Goal: Task Accomplishment & Management: Manage account settings

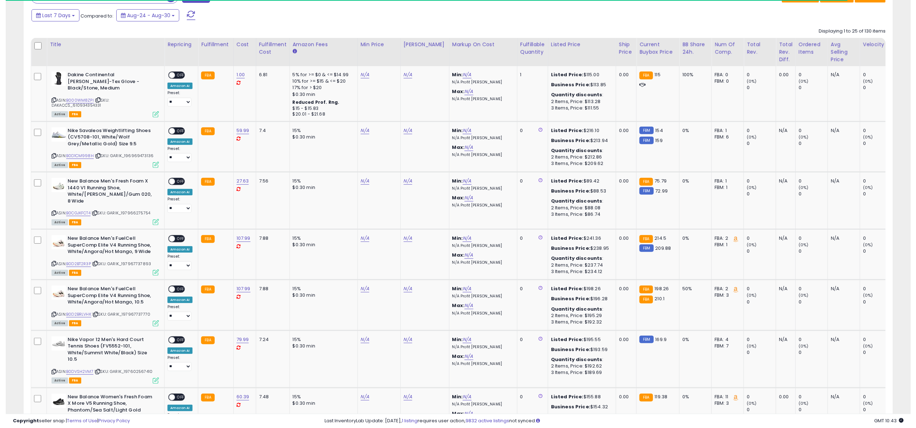
scroll to position [146, 505]
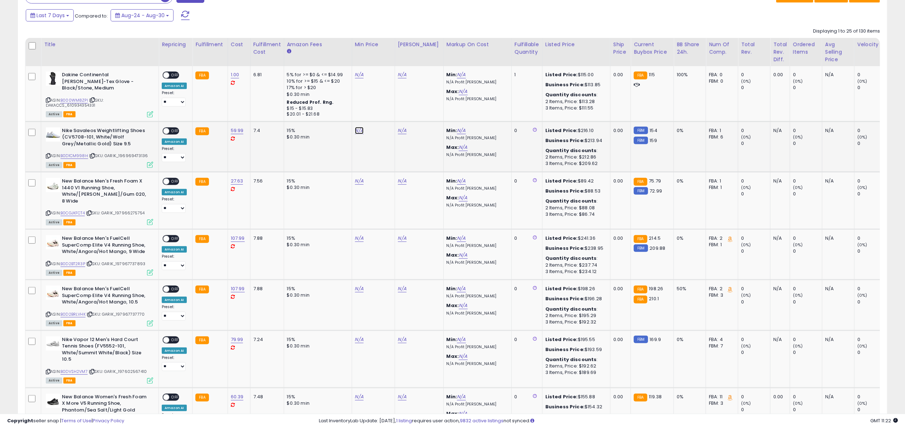
click at [358, 133] on link "N/A" at bounding box center [359, 130] width 9 height 7
type input "******"
click button "submit" at bounding box center [378, 111] width 12 height 11
click at [359, 336] on link "N/A" at bounding box center [359, 339] width 9 height 7
type input "******"
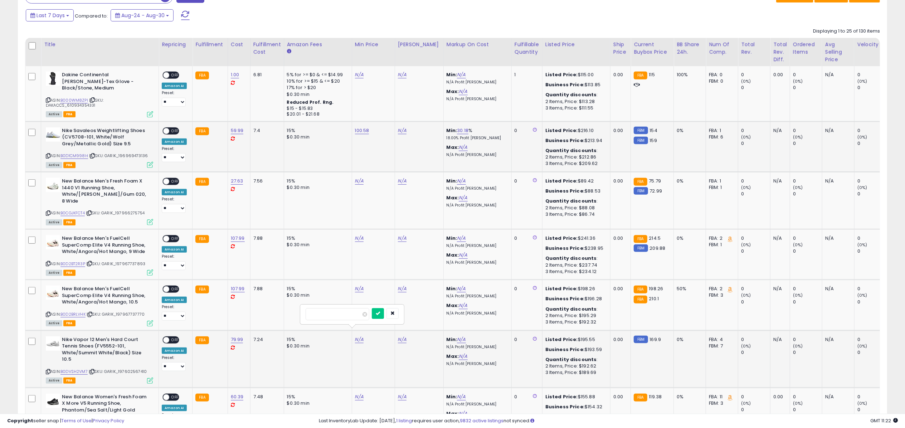
click button "submit" at bounding box center [378, 313] width 12 height 11
click at [76, 154] on link "B0D1CM998H" at bounding box center [74, 156] width 28 height 6
click at [78, 369] on link "B0DVSH2VM7" at bounding box center [73, 372] width 27 height 6
click at [402, 133] on link "N/A" at bounding box center [402, 130] width 9 height 7
type input "******"
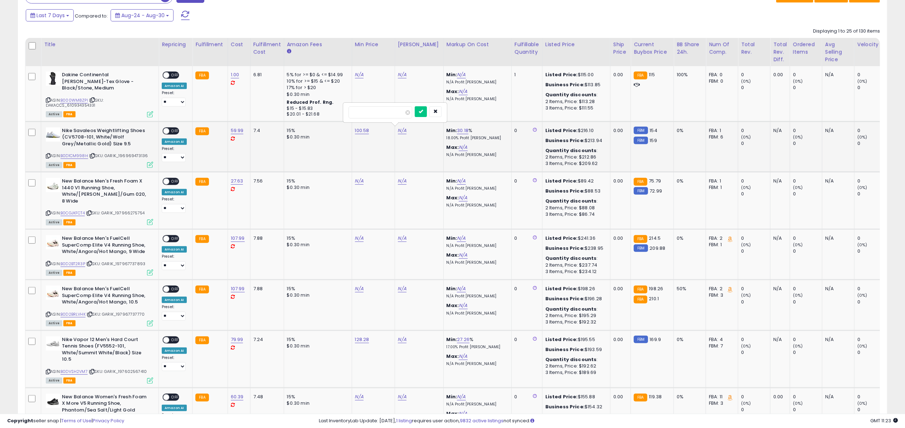
click button "submit" at bounding box center [421, 111] width 12 height 11
click at [175, 130] on span "OFF" at bounding box center [174, 131] width 11 height 6
click at [149, 165] on icon at bounding box center [150, 165] width 6 height 6
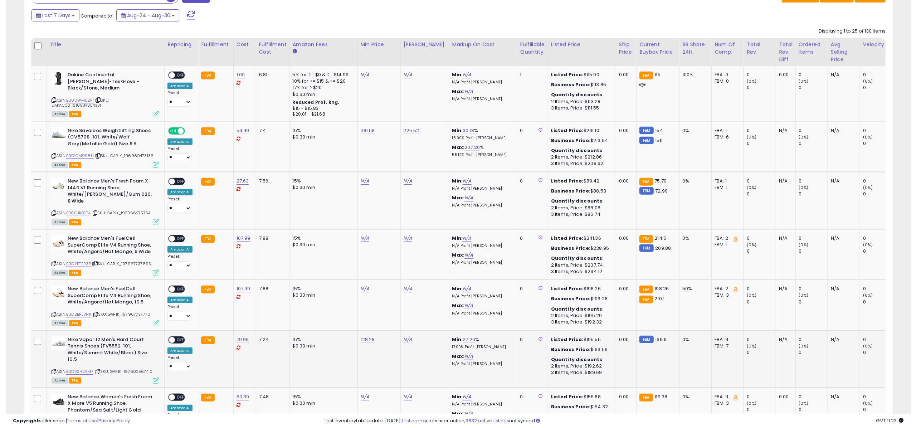
scroll to position [357839, 357481]
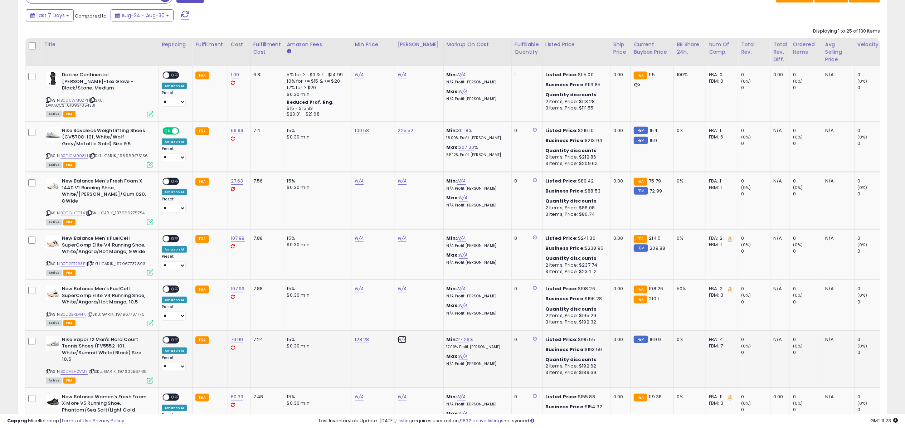
click at [401, 336] on link "N/A" at bounding box center [402, 339] width 9 height 7
type input "******"
click button "submit" at bounding box center [421, 313] width 12 height 11
click at [172, 337] on span "OFF" at bounding box center [174, 340] width 11 height 6
click at [149, 378] on icon at bounding box center [150, 381] width 6 height 6
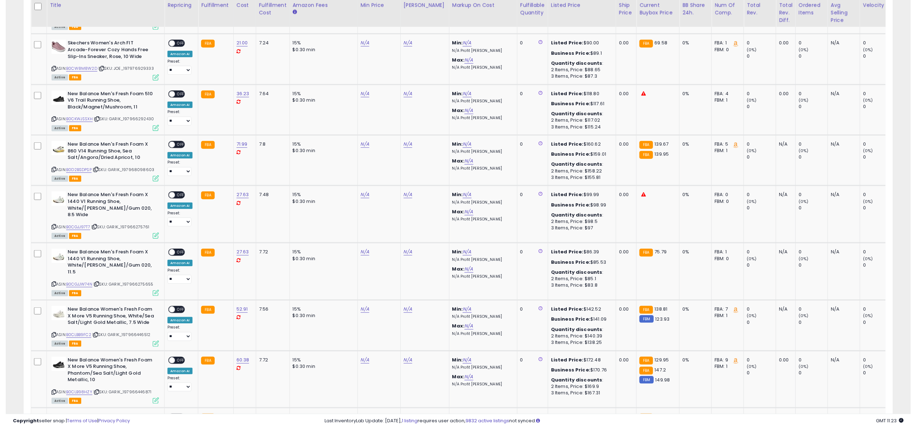
scroll to position [722, 0]
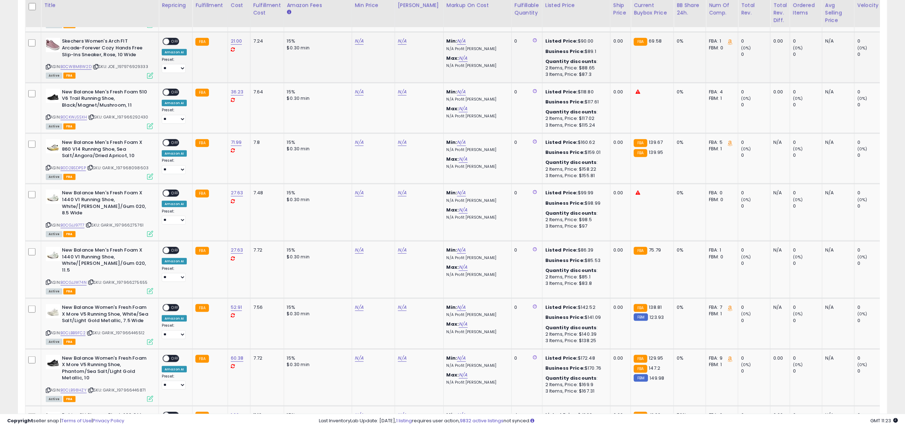
click at [358, 39] on td "N/A" at bounding box center [373, 57] width 43 height 50
click at [359, 38] on link "N/A" at bounding box center [359, 41] width 9 height 7
type input "*****"
click button "submit" at bounding box center [378, 15] width 12 height 11
click at [72, 64] on link "B0CW8M8W2D" at bounding box center [75, 67] width 31 height 6
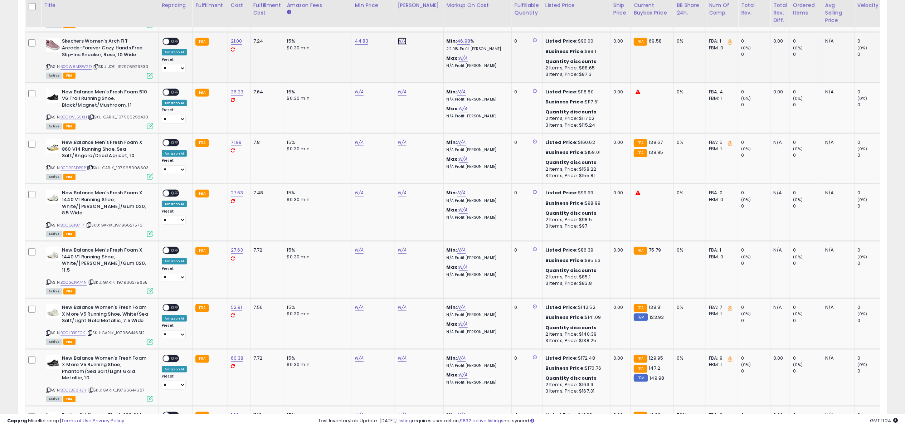
click at [399, 38] on link "N/A" at bounding box center [402, 41] width 9 height 7
type input "*****"
click button "submit" at bounding box center [421, 15] width 12 height 11
drag, startPoint x: 175, startPoint y: 34, endPoint x: 163, endPoint y: 59, distance: 27.4
click at [174, 39] on span "OFF" at bounding box center [174, 42] width 11 height 6
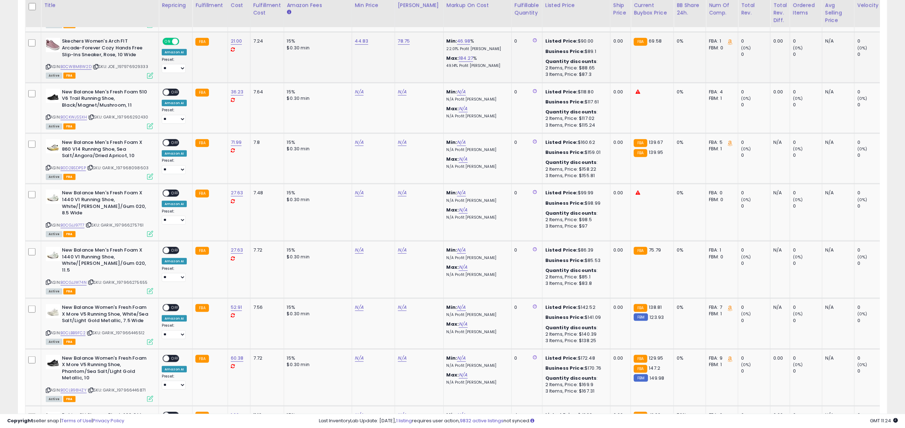
click at [151, 73] on icon at bounding box center [150, 76] width 6 height 6
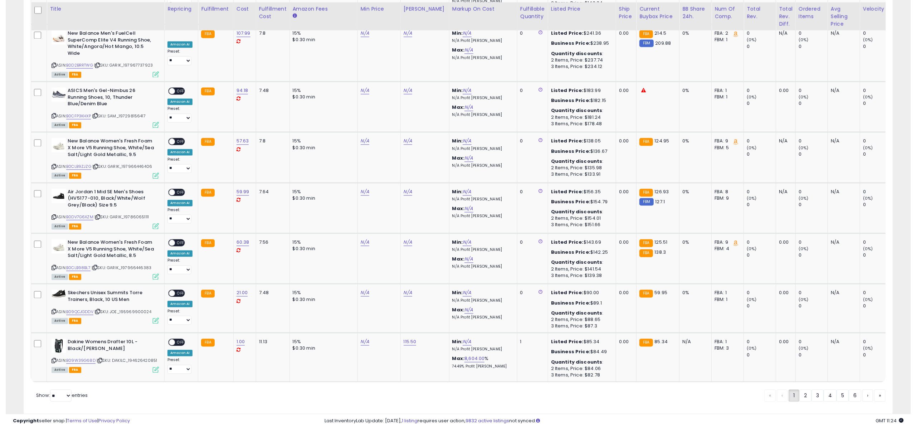
scroll to position [1335, 0]
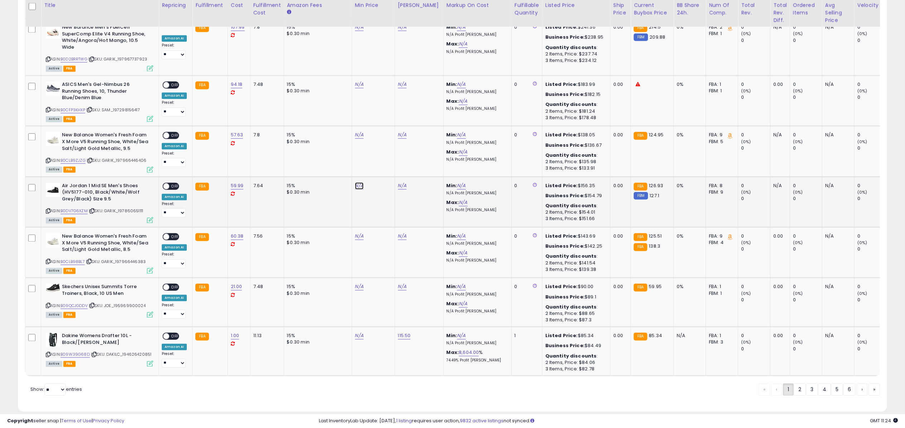
click at [359, 183] on link "N/A" at bounding box center [359, 186] width 9 height 7
type input "******"
click button "submit" at bounding box center [378, 145] width 12 height 11
click at [357, 284] on link "N/A" at bounding box center [359, 287] width 9 height 7
type input "*****"
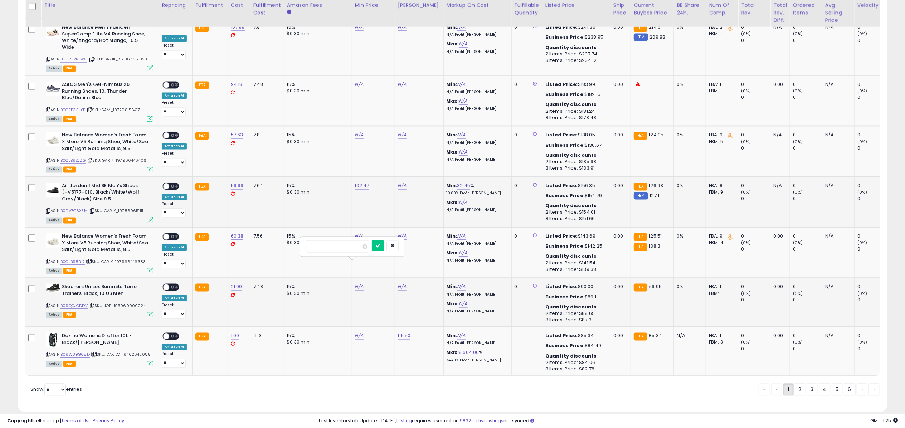
click button "submit" at bounding box center [378, 246] width 12 height 11
click at [83, 193] on div "ASIN: B0DV7G6XZM | SKU: GARIK_197860651111 Active FBA" at bounding box center [99, 203] width 107 height 40
click at [82, 208] on link "B0DV7G6XZM" at bounding box center [73, 211] width 27 height 6
click at [74, 303] on link "B09QCJGDDV" at bounding box center [73, 306] width 27 height 6
click at [400, 183] on link "N/A" at bounding box center [402, 186] width 9 height 7
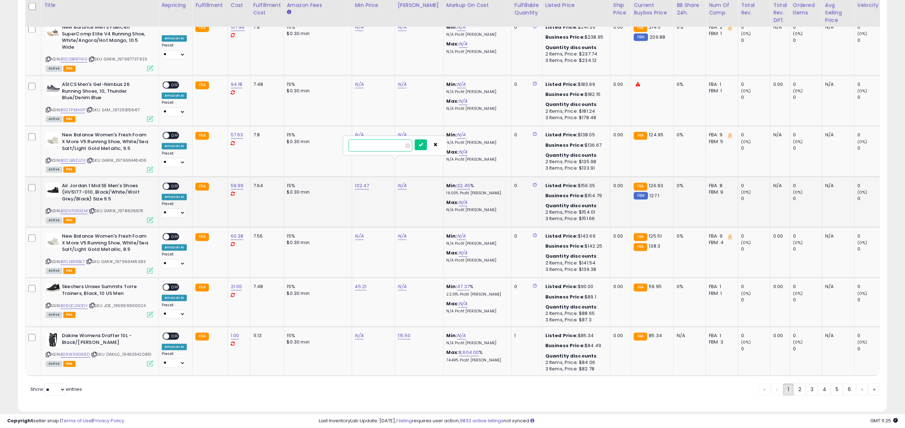
type input "******"
click button "submit" at bounding box center [421, 145] width 12 height 11
click at [178, 183] on span "OFF" at bounding box center [174, 186] width 11 height 6
click at [146, 218] on div "Active FBA" at bounding box center [99, 220] width 107 height 5
click at [151, 217] on icon at bounding box center [150, 220] width 6 height 6
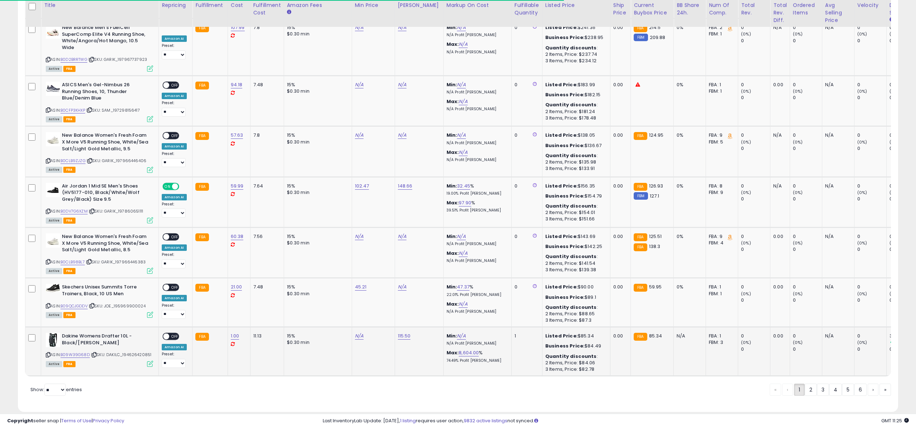
scroll to position [357839, 357481]
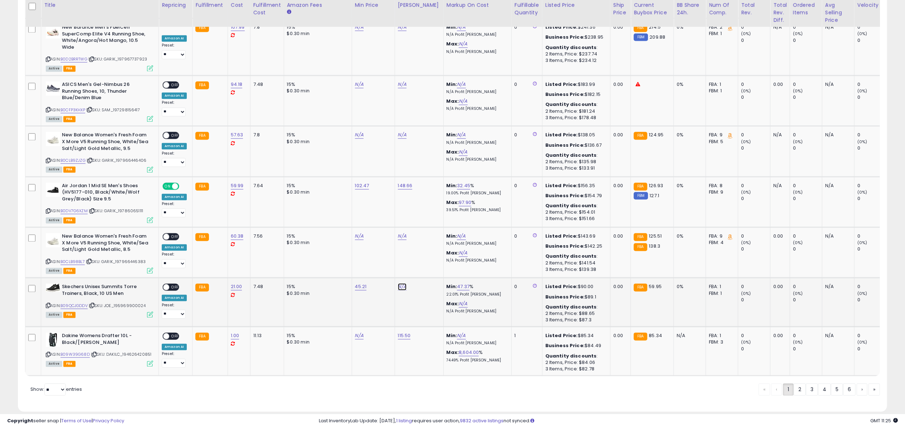
click at [404, 278] on td "N/A" at bounding box center [419, 302] width 49 height 49
click at [402, 284] on link "N/A" at bounding box center [402, 287] width 9 height 7
click at [415, 241] on button "submit" at bounding box center [421, 246] width 12 height 11
click at [350, 240] on input "****" at bounding box center [381, 239] width 64 height 12
type input "*****"
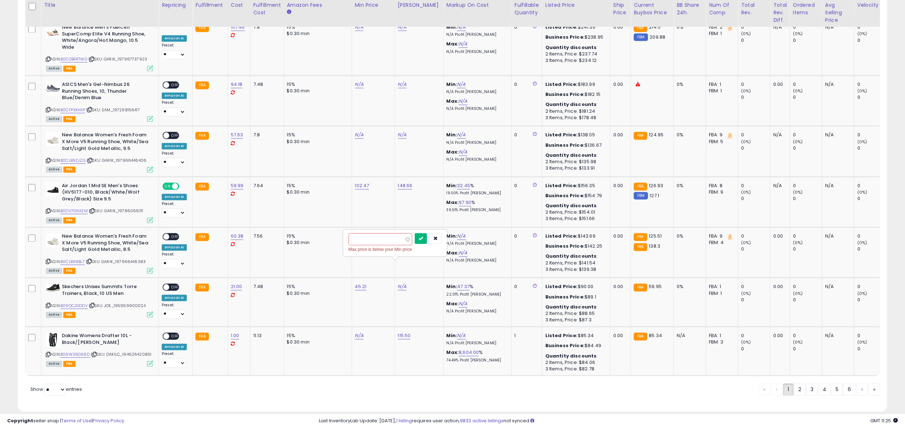
click at [423, 237] on icon "submit" at bounding box center [421, 238] width 4 height 4
click at [176, 285] on span "OFF" at bounding box center [174, 288] width 11 height 6
click at [144, 312] on div "Active FBA" at bounding box center [99, 314] width 107 height 5
click at [146, 312] on div "Active FBA" at bounding box center [99, 314] width 107 height 5
click at [148, 312] on icon at bounding box center [150, 315] width 6 height 6
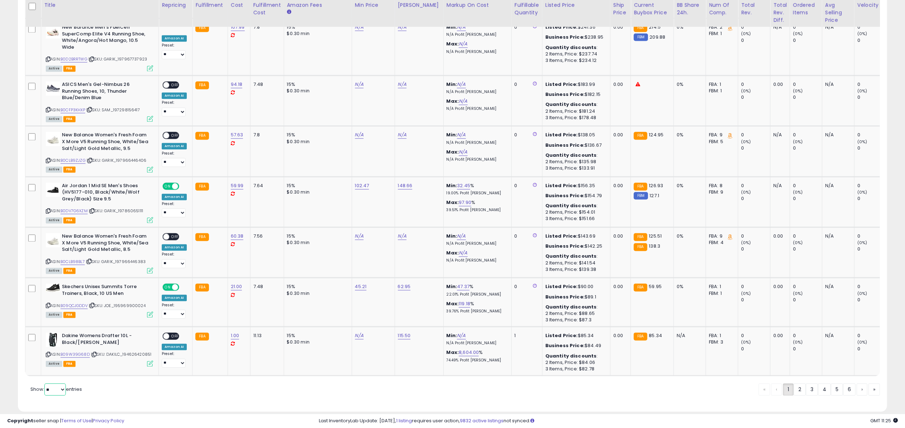
click at [46, 384] on select "** **" at bounding box center [54, 390] width 21 height 12
select select "**"
click at [45, 384] on select "** **" at bounding box center [54, 390] width 21 height 12
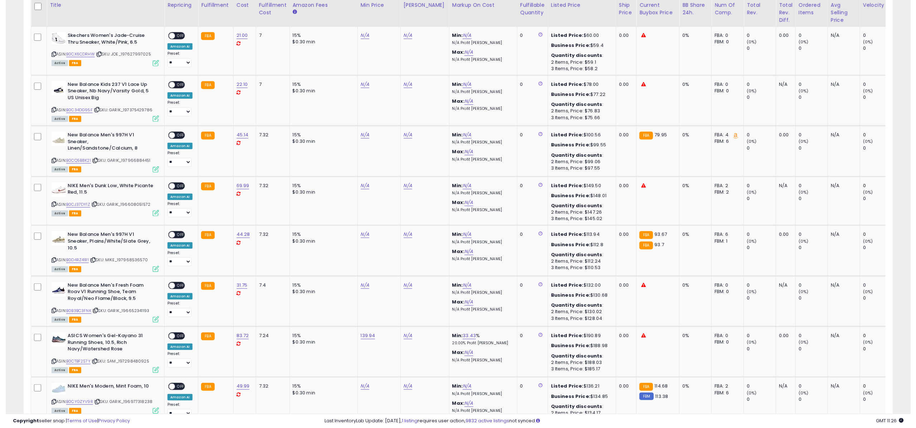
scroll to position [510, 0]
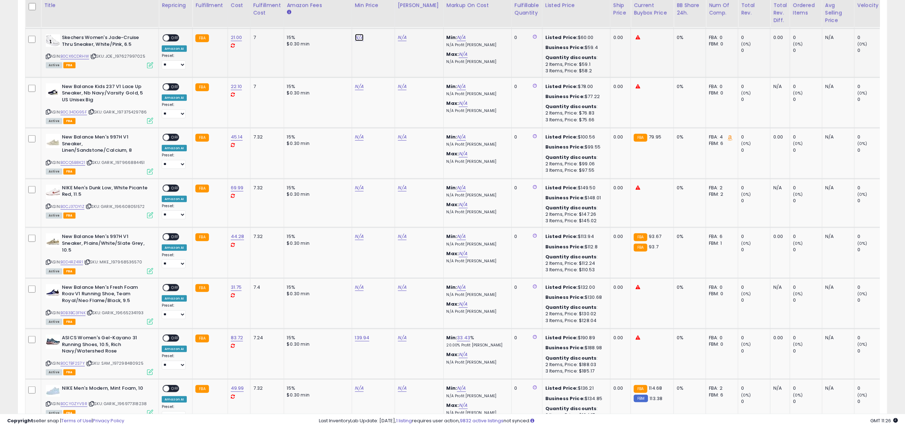
click at [359, 34] on link "N/A" at bounding box center [359, 37] width 9 height 7
type input "*"
type input "*****"
click button "submit" at bounding box center [378, 11] width 12 height 11
click at [358, 184] on link "N/A" at bounding box center [359, 187] width 9 height 7
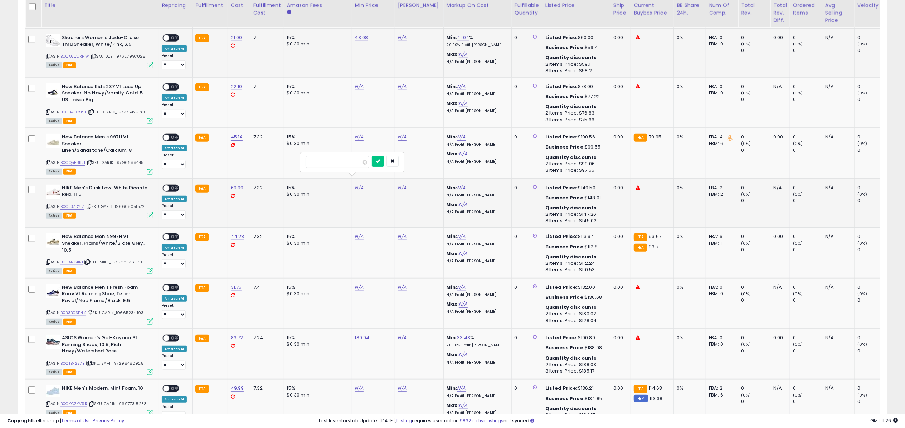
type input "******"
click button "submit" at bounding box center [378, 161] width 12 height 11
click at [359, 385] on link "N/A" at bounding box center [359, 388] width 9 height 7
type input "*****"
click button "submit" at bounding box center [378, 362] width 12 height 11
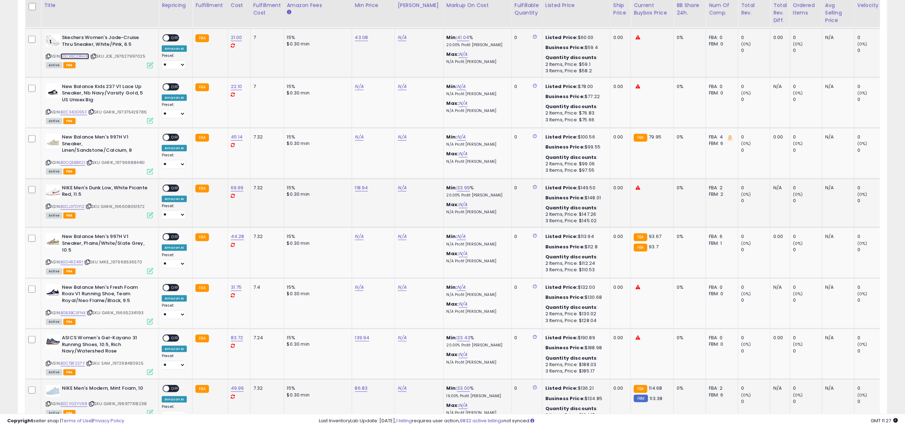
click at [79, 53] on link "B0CX6CDRHW" at bounding box center [74, 56] width 29 height 6
click at [76, 204] on link "B0CJ37DY1Z" at bounding box center [72, 207] width 24 height 6
click at [76, 401] on link "B0CYGZYV9R" at bounding box center [73, 404] width 27 height 6
click at [404, 34] on link "N/A" at bounding box center [402, 37] width 9 height 7
type input "*****"
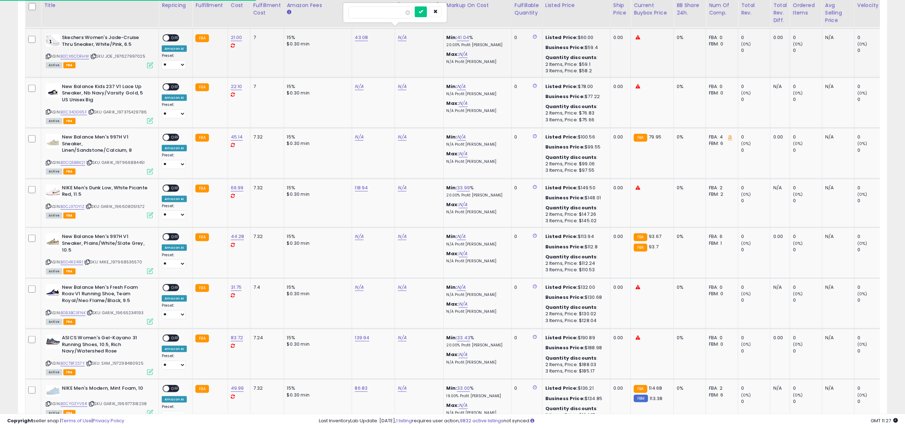
click button "submit" at bounding box center [421, 11] width 12 height 11
click at [173, 35] on span "OFF" at bounding box center [174, 38] width 11 height 6
click at [152, 62] on icon at bounding box center [150, 65] width 6 height 6
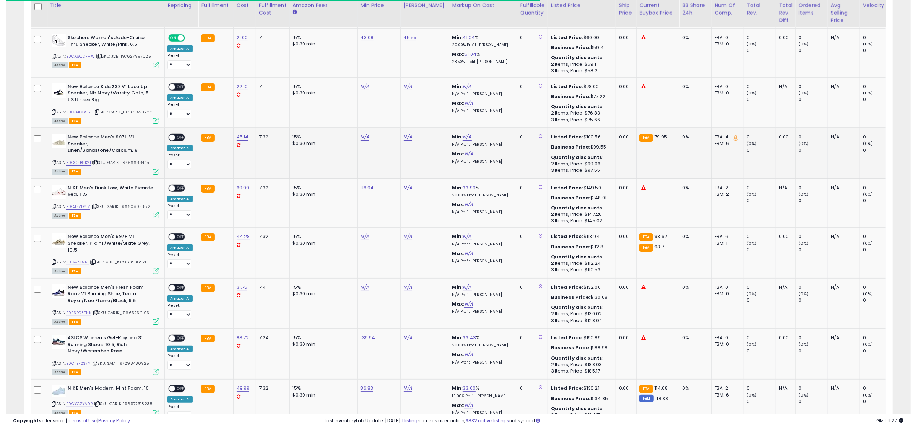
scroll to position [357839, 357481]
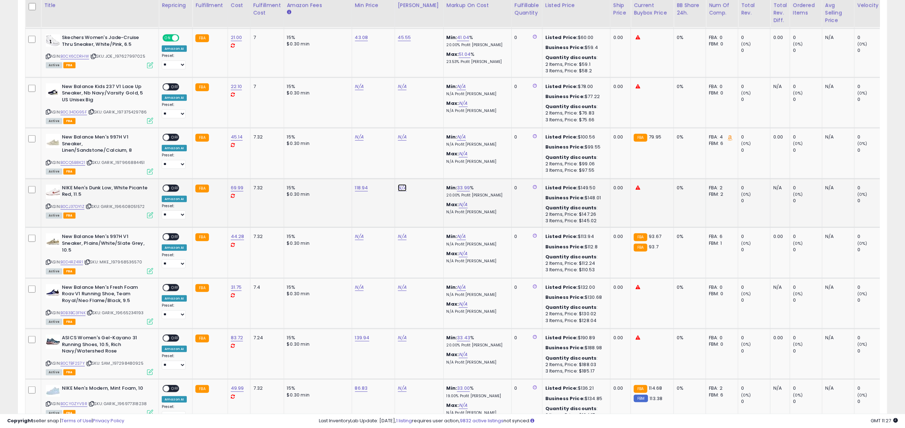
click at [401, 184] on link "N/A" at bounding box center [402, 187] width 9 height 7
type input "*****"
click button "submit" at bounding box center [421, 161] width 12 height 11
click at [172, 185] on span "OFF" at bounding box center [174, 188] width 11 height 6
click at [150, 212] on icon at bounding box center [150, 215] width 6 height 6
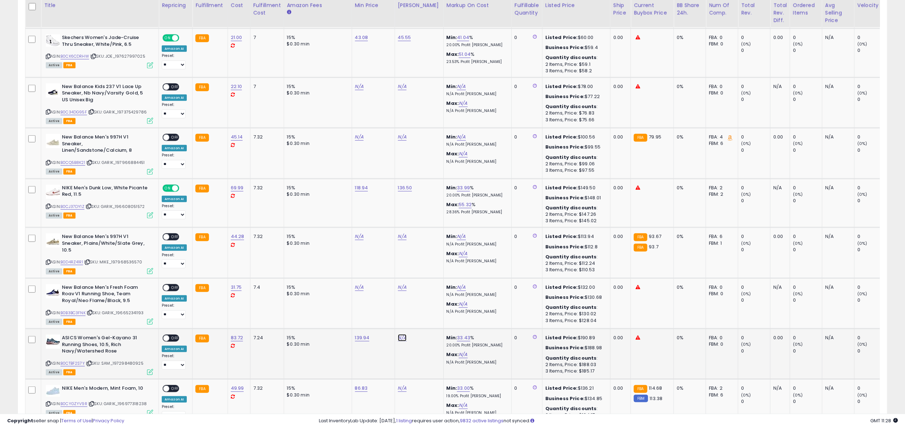
click at [402, 334] on link "N/A" at bounding box center [402, 337] width 9 height 7
type input "******"
click at [415, 306] on button "submit" at bounding box center [421, 311] width 12 height 11
click at [438, 304] on icon "button" at bounding box center [436, 304] width 4 height 4
click at [400, 385] on link "N/A" at bounding box center [402, 388] width 9 height 7
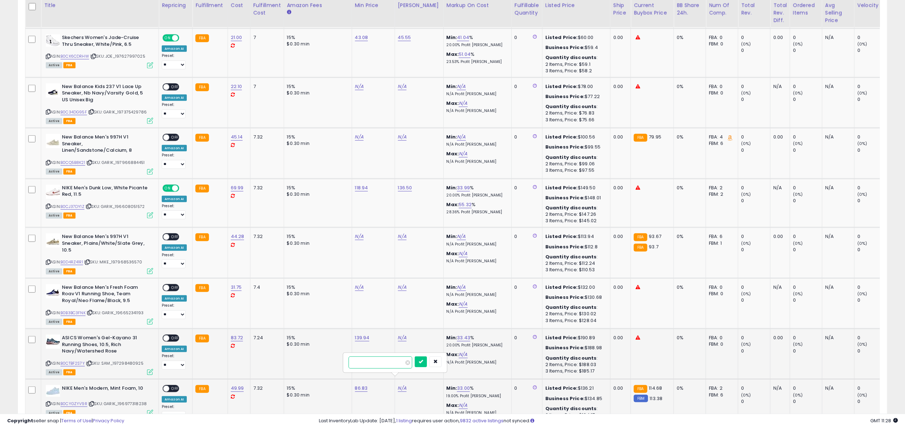
type input "******"
click button "submit" at bounding box center [421, 362] width 12 height 11
click at [175, 386] on span "OFF" at bounding box center [174, 389] width 11 height 6
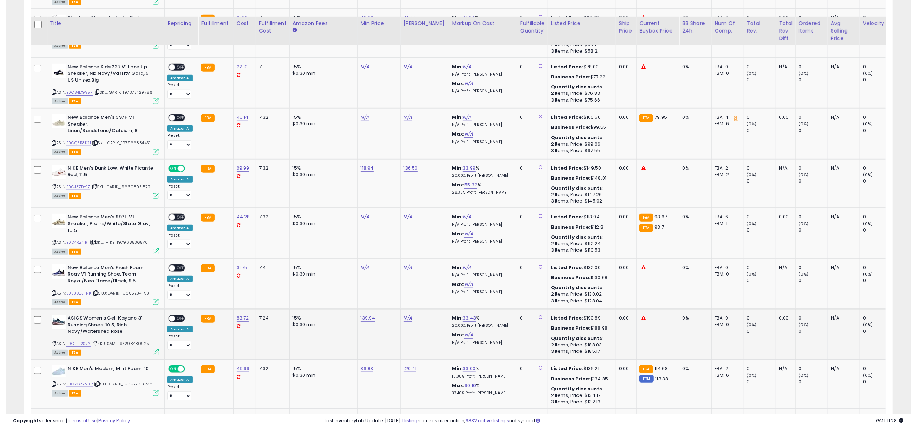
scroll to position [548, 0]
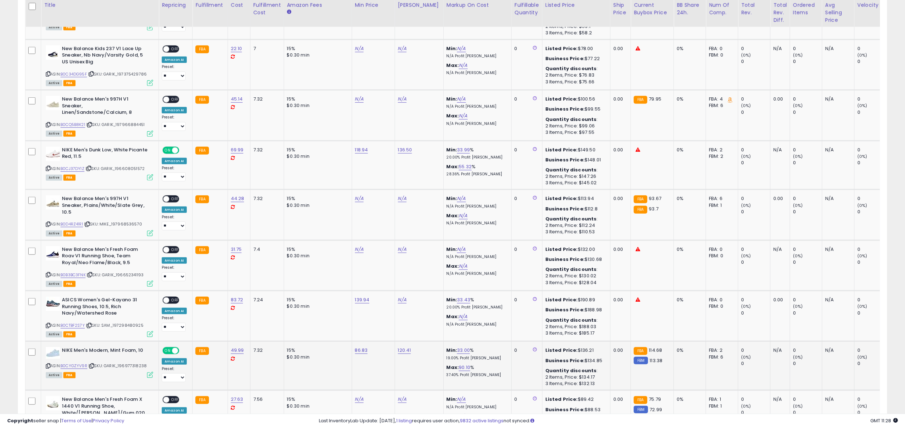
click at [153, 372] on icon at bounding box center [150, 375] width 6 height 6
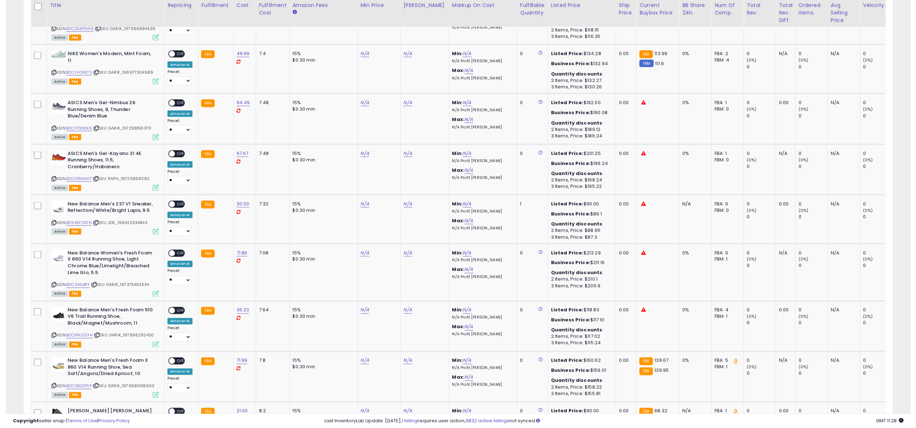
scroll to position [1107, 0]
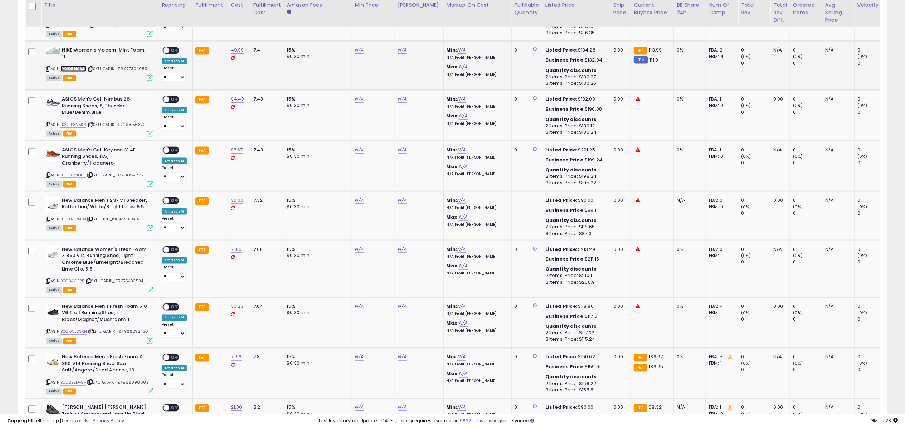
click at [82, 66] on link "B0CYH2RK7S" at bounding box center [73, 69] width 26 height 6
click at [358, 47] on link "N/A" at bounding box center [359, 50] width 9 height 7
type input "*****"
click button "submit" at bounding box center [378, 16] width 12 height 11
click at [402, 47] on link "N/A" at bounding box center [402, 50] width 9 height 7
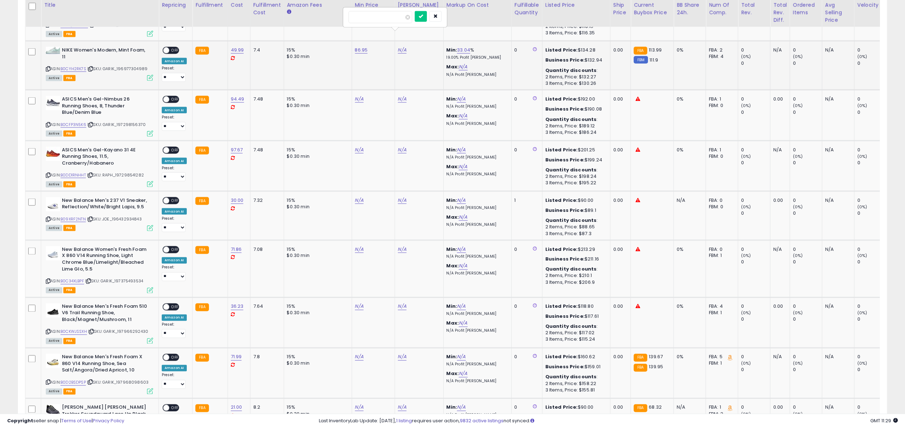
type input "******"
click button "submit" at bounding box center [421, 16] width 12 height 11
click at [177, 48] on span "OFF" at bounding box center [174, 51] width 11 height 6
click at [148, 75] on icon at bounding box center [150, 78] width 6 height 6
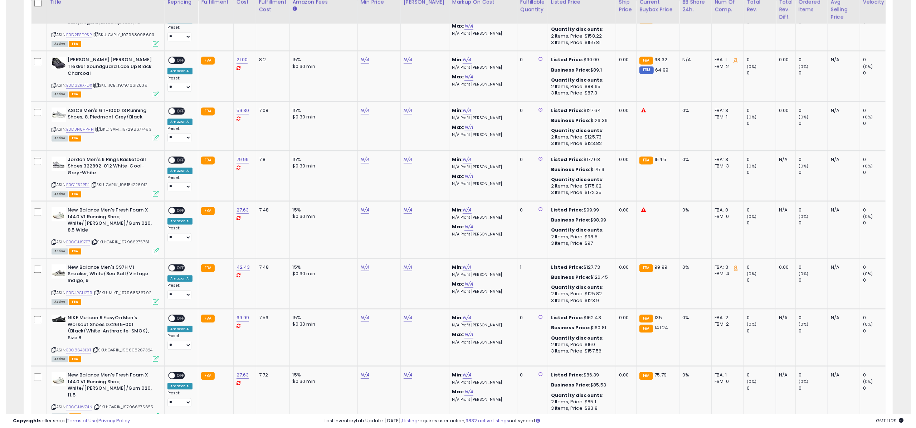
scroll to position [1462, 0]
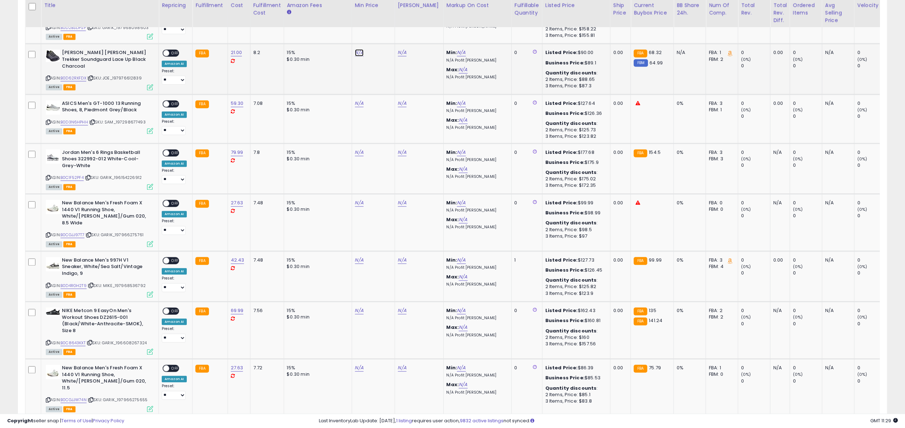
click at [361, 49] on link "N/A" at bounding box center [359, 52] width 9 height 7
type input "*****"
click button "submit" at bounding box center [378, 18] width 12 height 11
click at [359, 149] on link "N/A" at bounding box center [359, 152] width 9 height 7
type input "******"
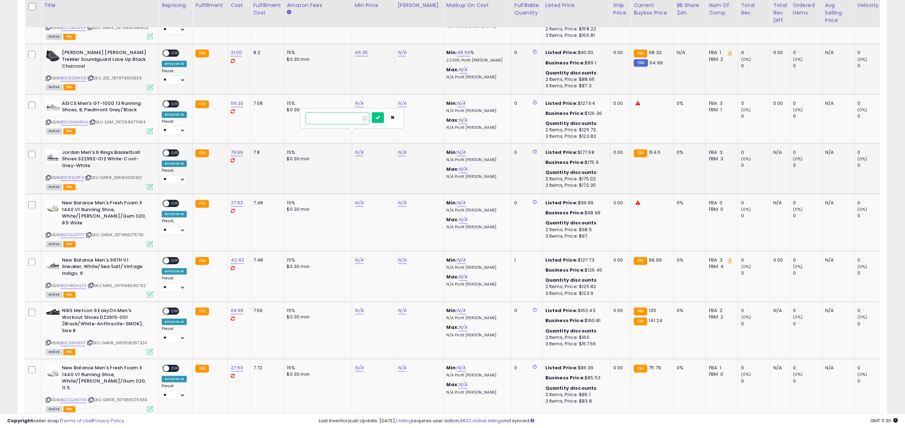
click button "submit" at bounding box center [378, 117] width 12 height 11
click at [358, 359] on td "N/A" at bounding box center [373, 387] width 43 height 57
click at [357, 307] on link "N/A" at bounding box center [359, 310] width 9 height 7
type input "******"
click button "submit" at bounding box center [378, 268] width 12 height 11
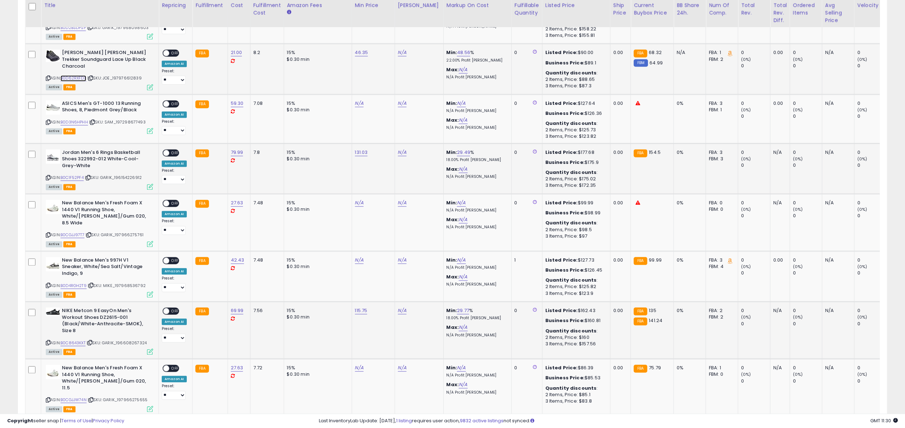
click at [78, 75] on link "B0D62RXFDX" at bounding box center [73, 78] width 26 height 6
click at [79, 175] on link "B0C1F52PF4" at bounding box center [71, 178] width 23 height 6
click at [73, 340] on link "B0C8643KXT" at bounding box center [72, 343] width 25 height 6
click at [405, 49] on link "N/A" at bounding box center [402, 52] width 9 height 7
type input "*****"
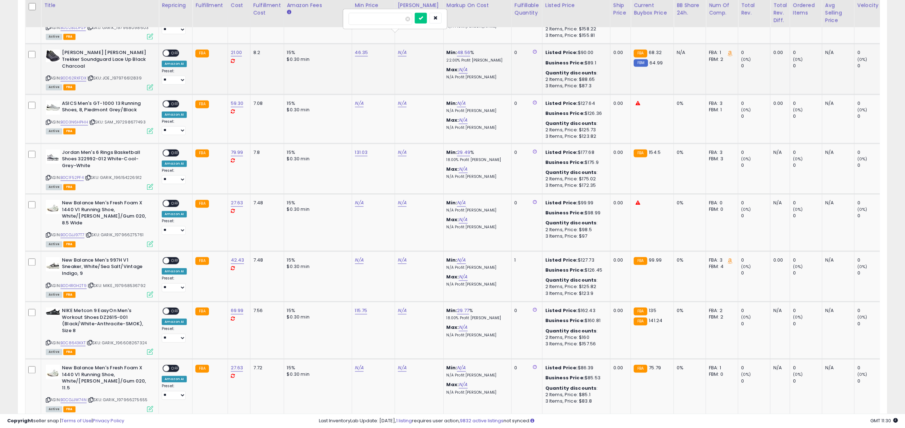
click button "submit" at bounding box center [421, 18] width 12 height 11
click at [169, 50] on span at bounding box center [166, 53] width 6 height 6
click at [151, 84] on icon at bounding box center [150, 87] width 6 height 6
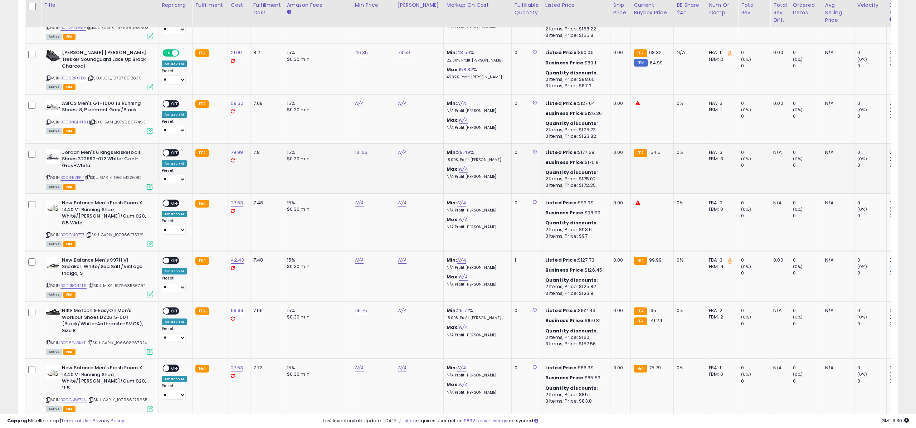
scroll to position [357839, 357481]
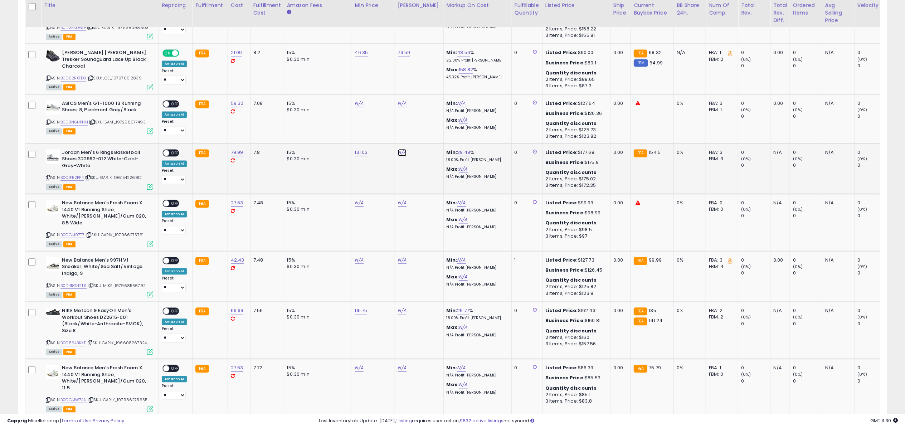
click at [400, 149] on link "N/A" at bounding box center [402, 152] width 9 height 7
type input "******"
click button "submit" at bounding box center [421, 117] width 12 height 11
click at [169, 150] on span at bounding box center [166, 153] width 6 height 6
click at [174, 150] on span "OFF" at bounding box center [174, 153] width 11 height 6
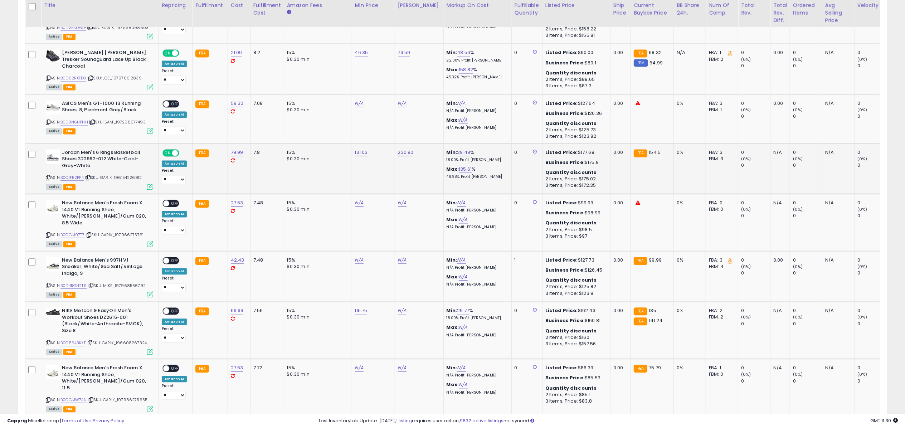
click at [151, 184] on icon at bounding box center [150, 187] width 6 height 6
click at [400, 307] on link "N/A" at bounding box center [402, 310] width 9 height 7
type input "*****"
click button "submit" at bounding box center [421, 268] width 12 height 11
click at [182, 308] on div "**********" at bounding box center [174, 325] width 25 height 35
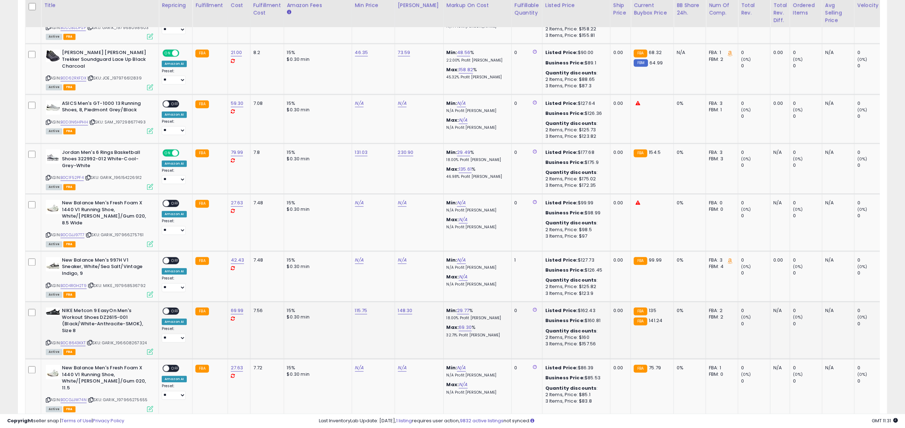
click at [178, 308] on span "OFF" at bounding box center [174, 311] width 11 height 6
click at [152, 349] on icon at bounding box center [150, 352] width 6 height 6
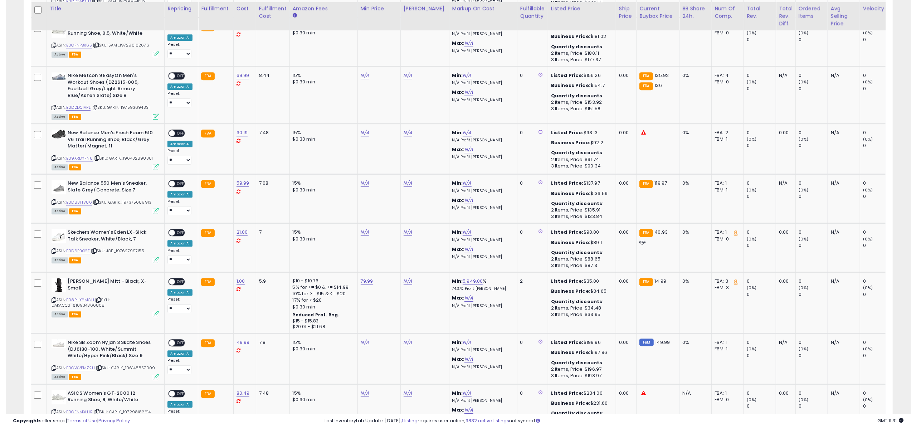
scroll to position [2021, 0]
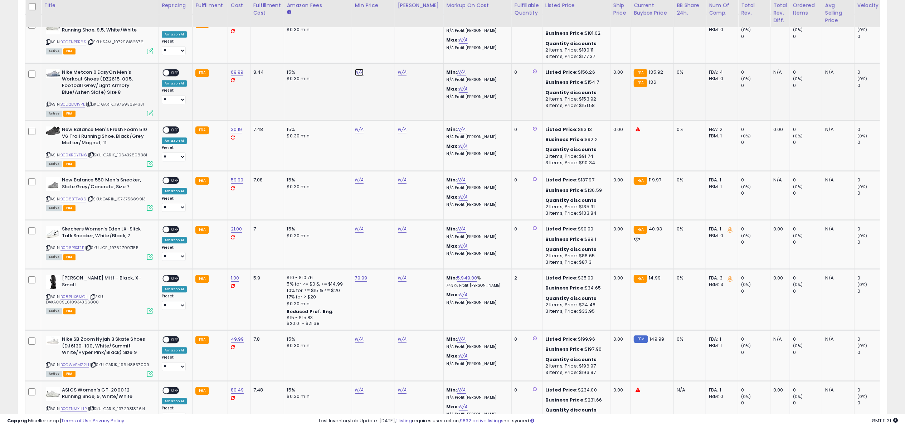
click at [357, 69] on link "N/A" at bounding box center [359, 72] width 9 height 7
type input "******"
click button "submit" at bounding box center [378, 16] width 12 height 11
click at [358, 226] on link "N/A" at bounding box center [359, 229] width 9 height 7
type input "*****"
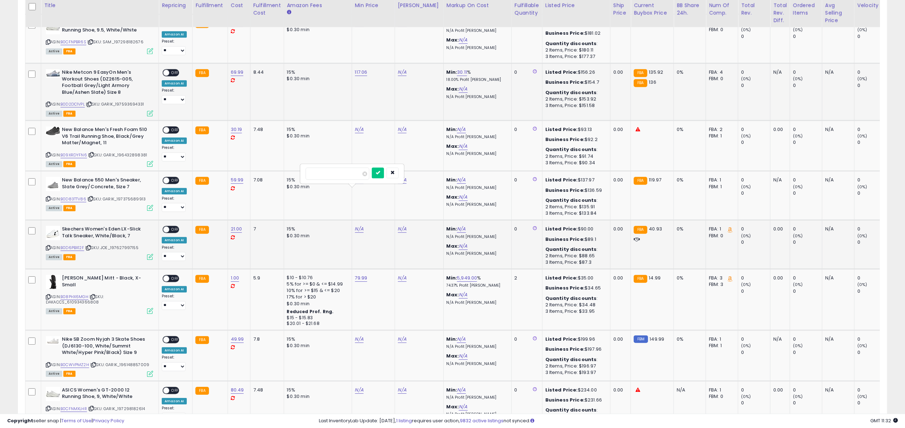
click button "submit" at bounding box center [378, 173] width 12 height 11
click at [358, 336] on link "N/A" at bounding box center [359, 339] width 9 height 7
type input "*****"
click button "submit" at bounding box center [378, 282] width 12 height 11
click at [74, 101] on link "B0D2DC1VPL" at bounding box center [72, 104] width 24 height 6
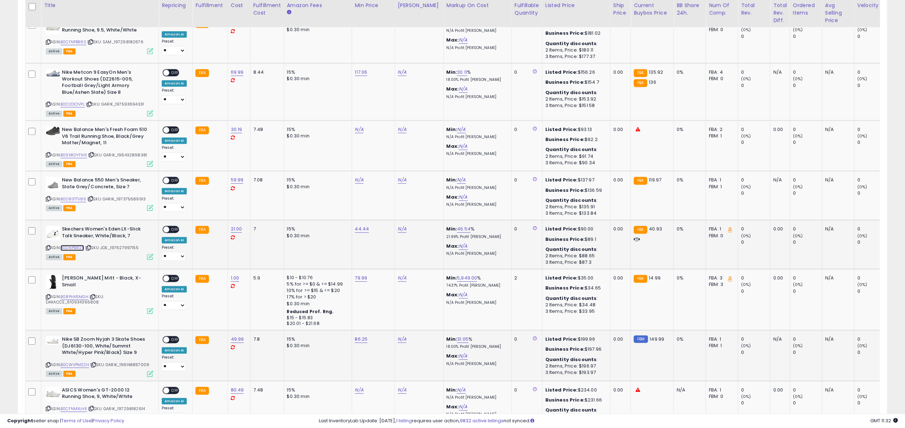
click at [78, 245] on link "B0D6PBX12F" at bounding box center [72, 248] width 24 height 6
click at [81, 362] on link "B0CWVPMZ2H" at bounding box center [74, 365] width 29 height 6
click at [399, 69] on link "N/A" at bounding box center [402, 72] width 9 height 7
type input "******"
click button "submit" at bounding box center [421, 16] width 12 height 11
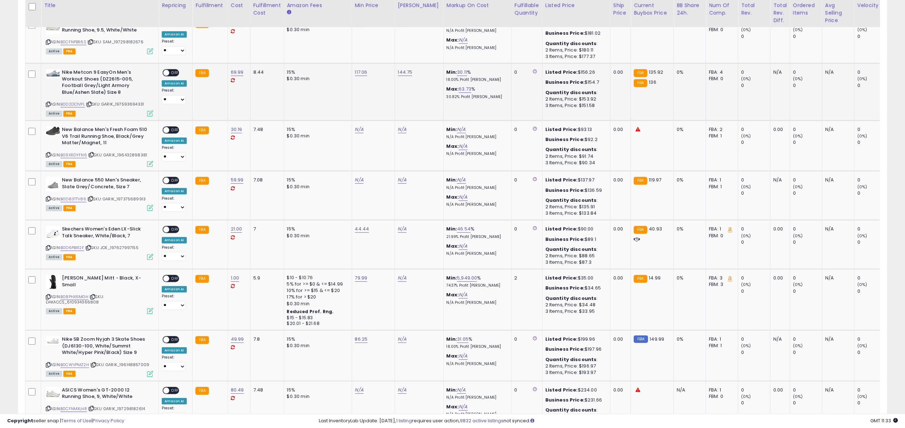
click at [172, 70] on span "OFF" at bounding box center [174, 73] width 11 height 6
click at [151, 110] on icon at bounding box center [150, 113] width 6 height 6
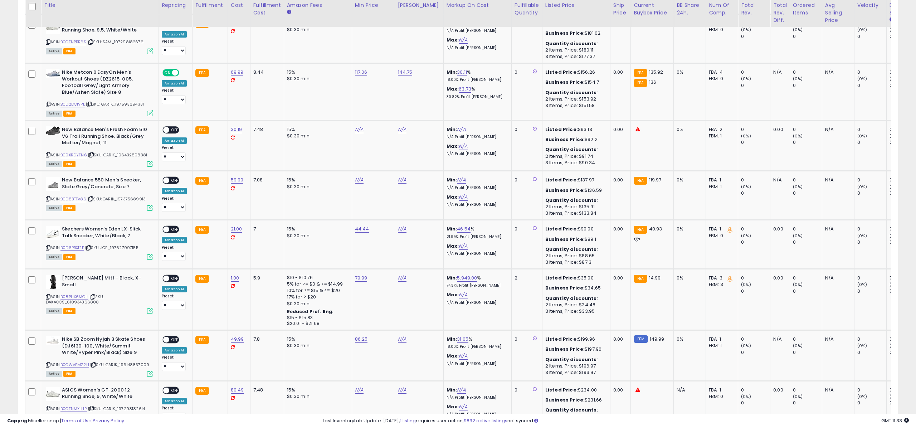
scroll to position [357839, 357481]
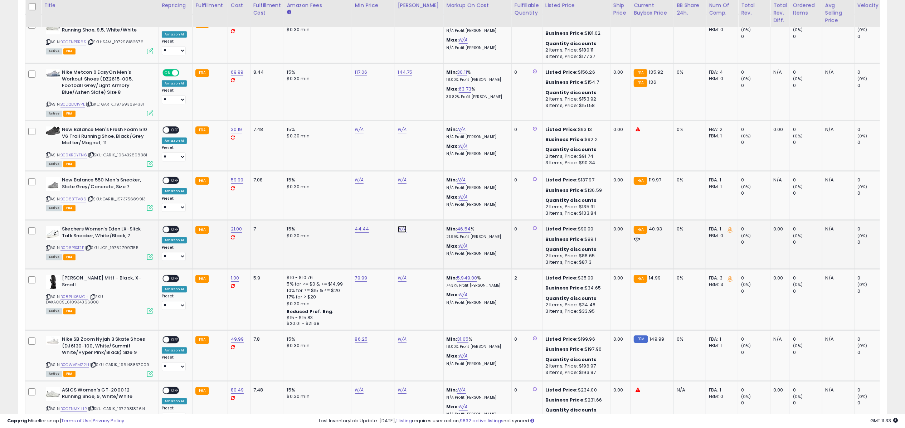
click at [402, 226] on link "N/A" at bounding box center [402, 229] width 9 height 7
type input "****"
click button "submit" at bounding box center [421, 173] width 12 height 11
click at [151, 110] on icon at bounding box center [150, 113] width 6 height 6
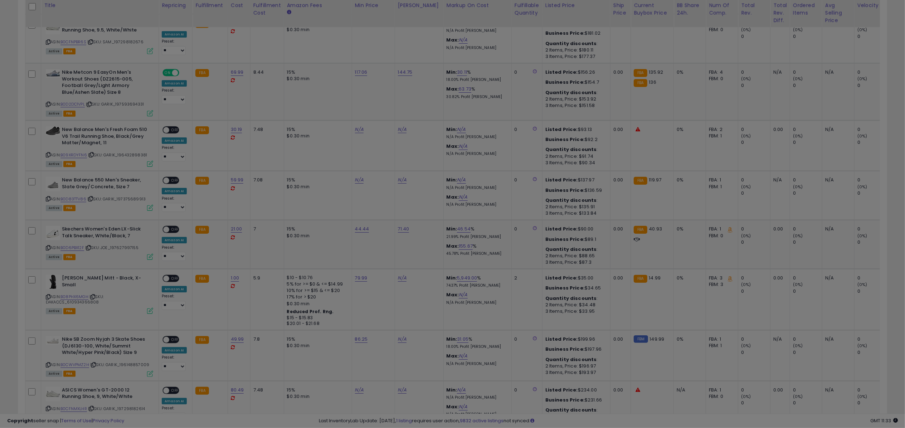
scroll to position [146, 512]
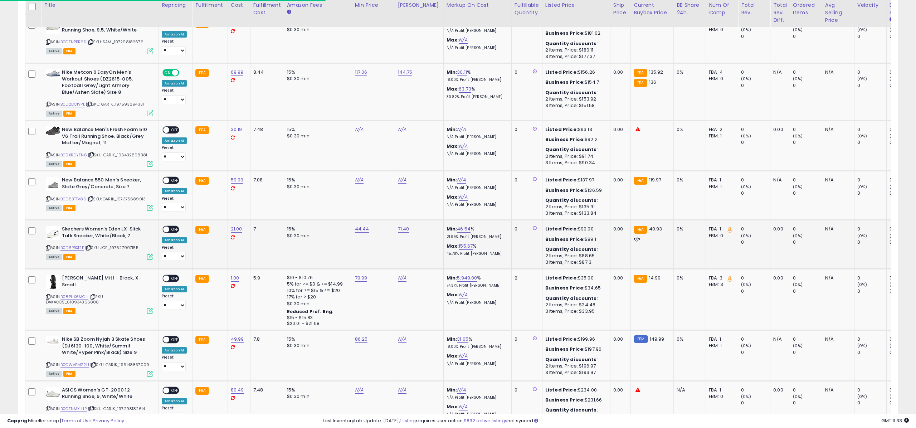
click at [170, 227] on span "OFF" at bounding box center [174, 230] width 11 height 6
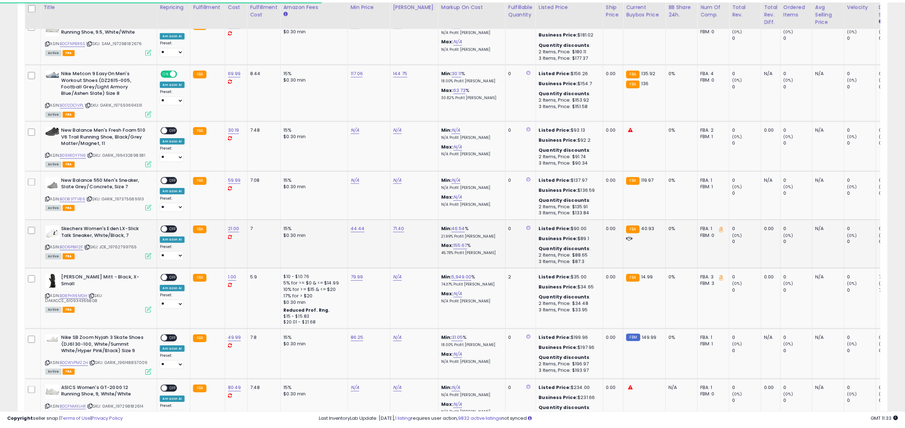
scroll to position [146, 505]
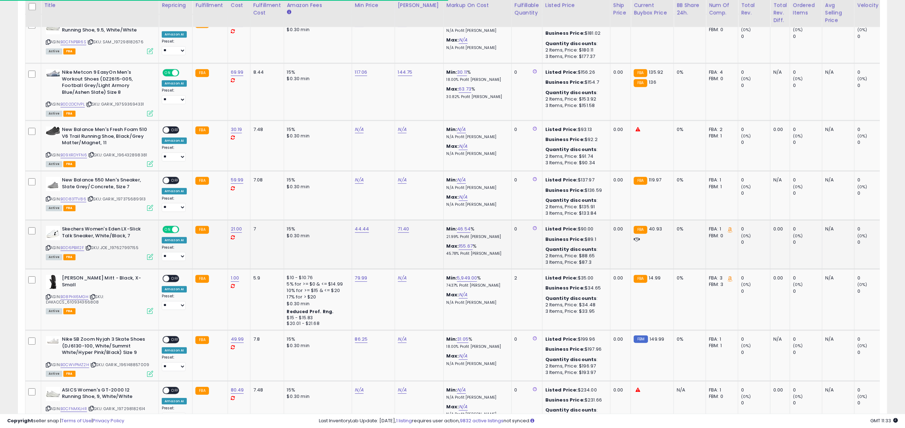
click at [152, 254] on icon at bounding box center [150, 257] width 6 height 6
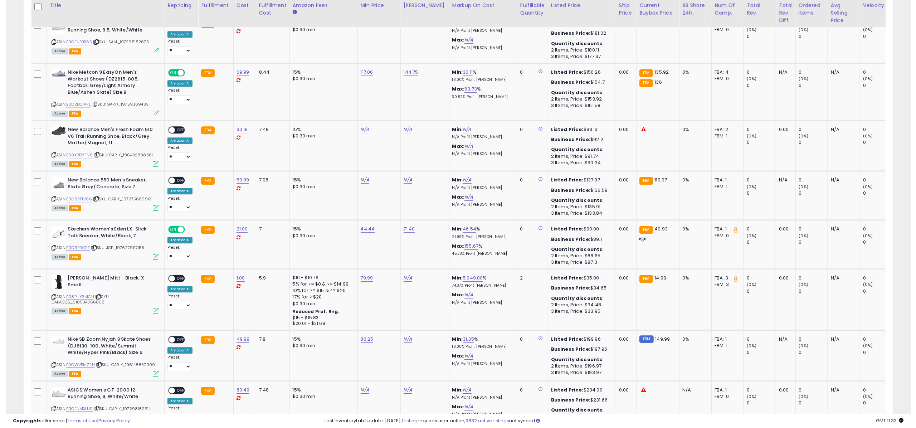
scroll to position [357839, 357481]
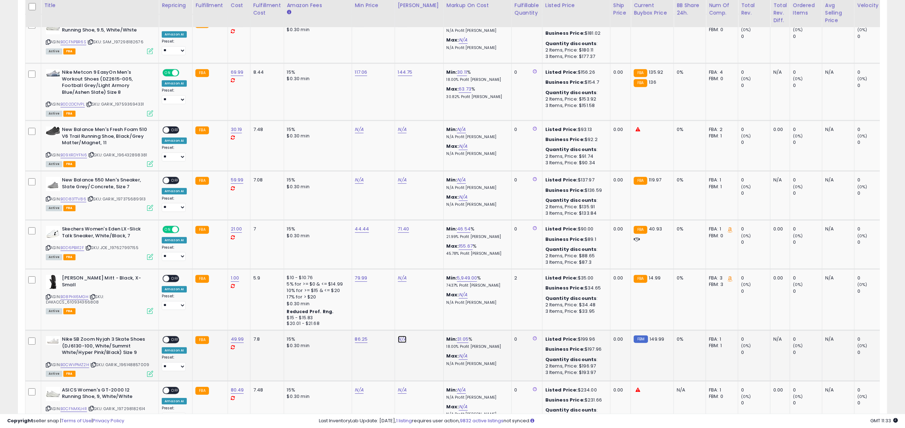
click at [398, 336] on link "N/A" at bounding box center [402, 339] width 9 height 7
type input "******"
click button "submit" at bounding box center [421, 282] width 12 height 11
click at [174, 337] on span "OFF" at bounding box center [174, 340] width 11 height 6
click at [147, 371] on icon at bounding box center [150, 374] width 6 height 6
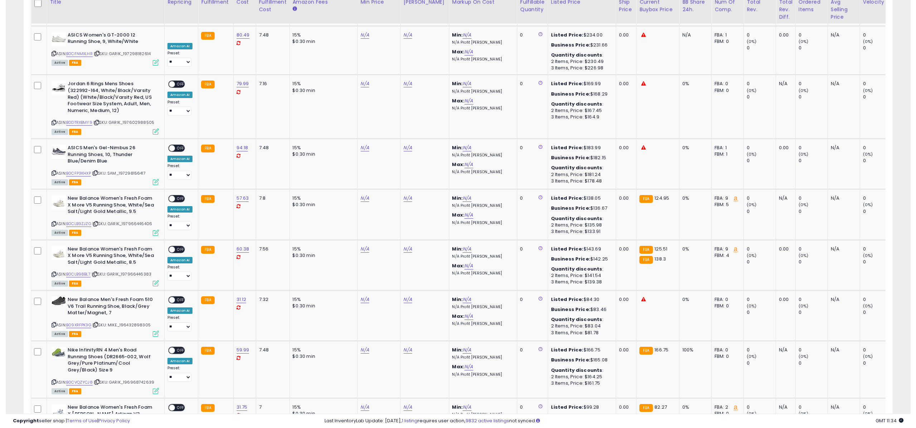
scroll to position [2387, 0]
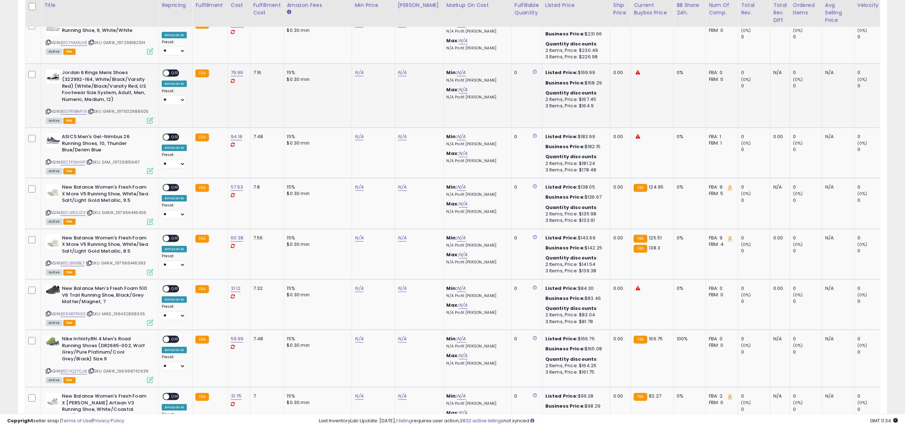
click at [358, 64] on td "N/A" at bounding box center [373, 96] width 43 height 64
click at [358, 69] on link "N/A" at bounding box center [359, 72] width 9 height 7
type input "******"
click button "submit" at bounding box center [378, 16] width 12 height 11
click at [358, 335] on link "N/A" at bounding box center [359, 338] width 9 height 7
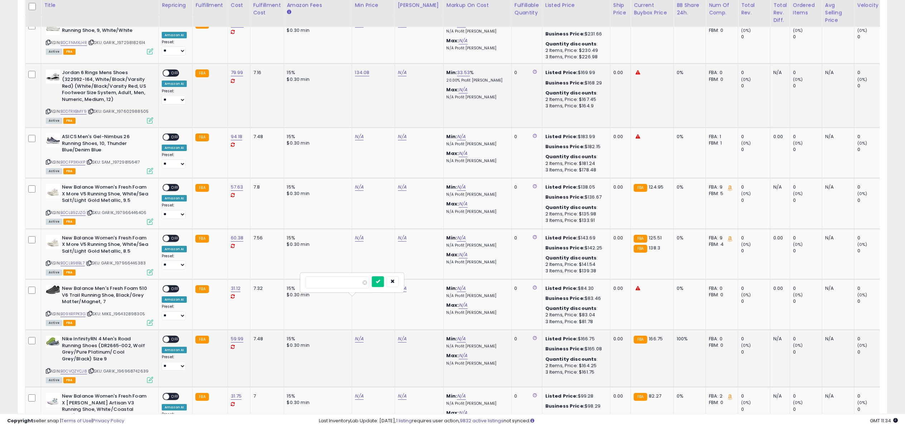
type input "*****"
click button "submit" at bounding box center [378, 281] width 12 height 11
click at [79, 108] on link "B0DTRXBMY9" at bounding box center [73, 111] width 26 height 6
click at [78, 368] on link "B0CVQZYCJ8" at bounding box center [73, 371] width 26 height 6
click at [402, 69] on link "N/A" at bounding box center [402, 72] width 9 height 7
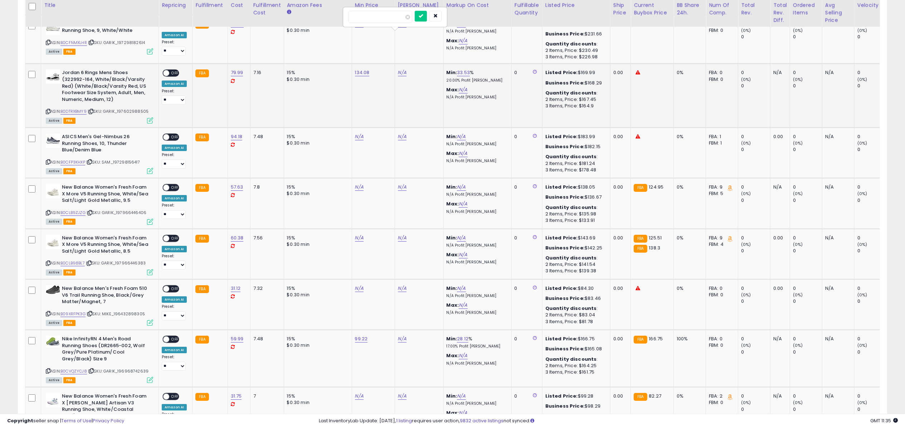
type input "***"
click button "submit" at bounding box center [421, 16] width 12 height 11
click at [172, 70] on span "OFF" at bounding box center [174, 73] width 11 height 6
click at [151, 117] on icon at bounding box center [150, 120] width 6 height 6
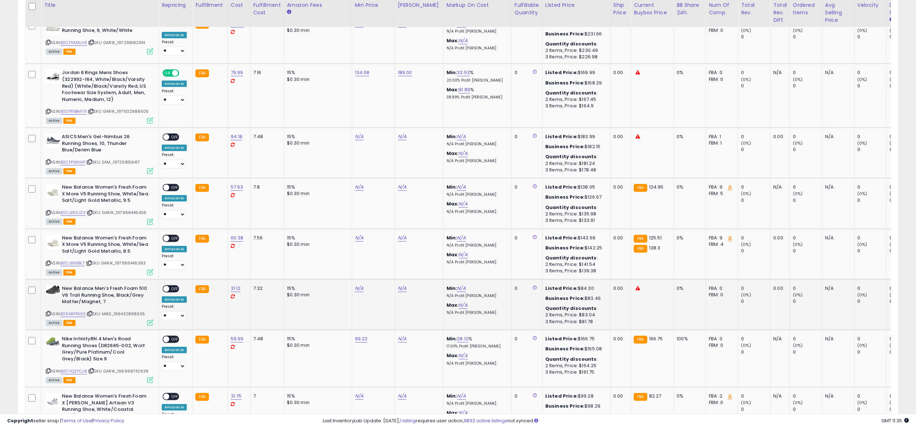
scroll to position [357839, 357481]
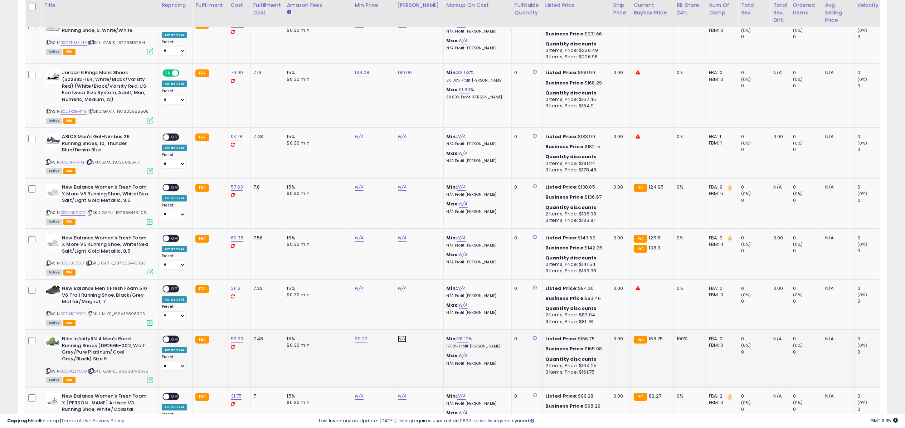
click at [401, 335] on link "N/A" at bounding box center [402, 338] width 9 height 7
type input "******"
click button "submit" at bounding box center [421, 281] width 12 height 11
click at [176, 337] on span "OFF" at bounding box center [174, 340] width 11 height 6
click at [151, 377] on icon at bounding box center [150, 380] width 6 height 6
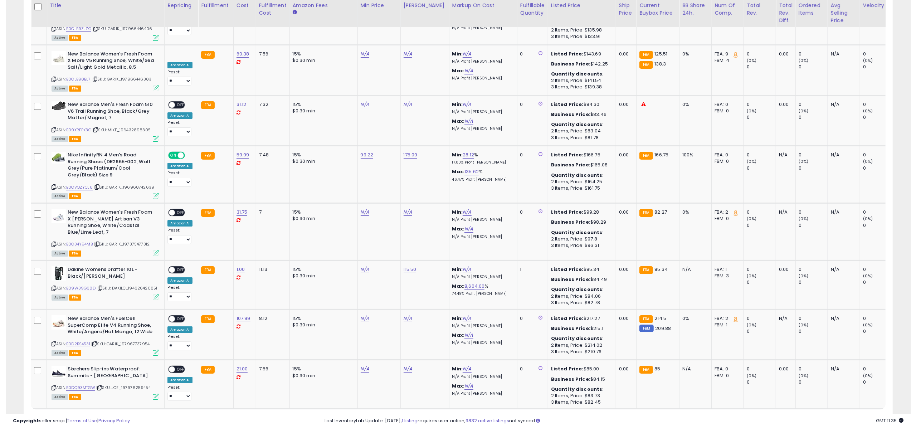
scroll to position [2575, 0]
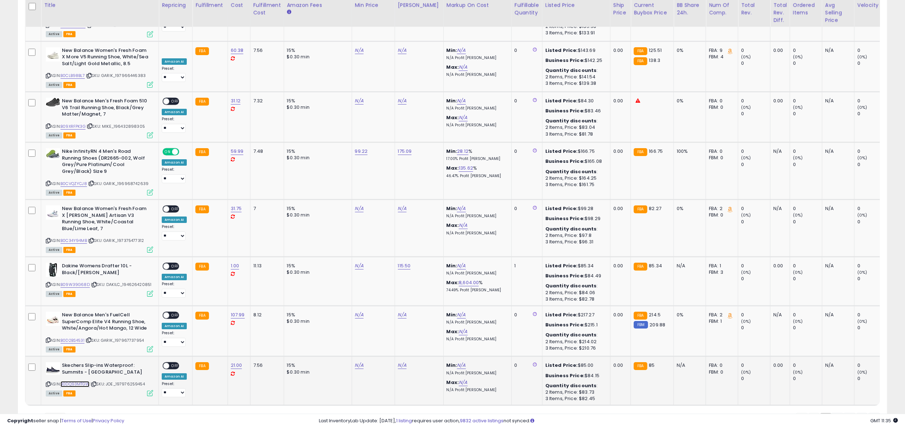
click at [67, 381] on link "B0DQ93MTGW" at bounding box center [74, 384] width 29 height 6
click at [359, 362] on link "N/A" at bounding box center [359, 365] width 9 height 7
type input "*****"
click button "submit" at bounding box center [378, 301] width 12 height 11
click at [400, 362] on link "N/A" at bounding box center [402, 365] width 9 height 7
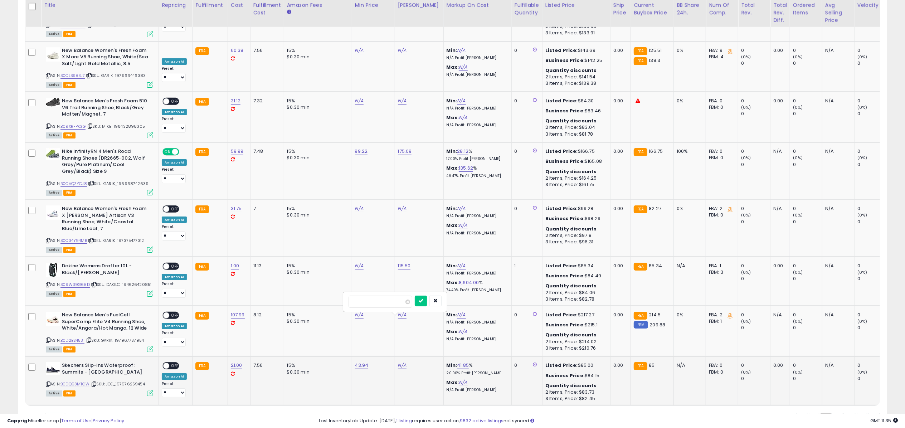
type input "*****"
click button "submit" at bounding box center [421, 301] width 12 height 11
click at [174, 363] on span "OFF" at bounding box center [174, 366] width 11 height 6
click at [152, 390] on icon at bounding box center [150, 393] width 6 height 6
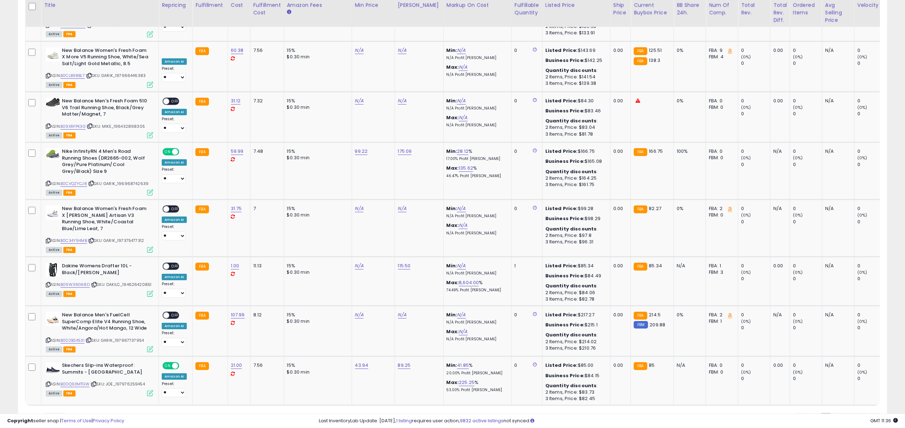
drag, startPoint x: 849, startPoint y: 389, endPoint x: 844, endPoint y: 389, distance: 5.0
click at [848, 413] on link "3" at bounding box center [850, 419] width 12 height 12
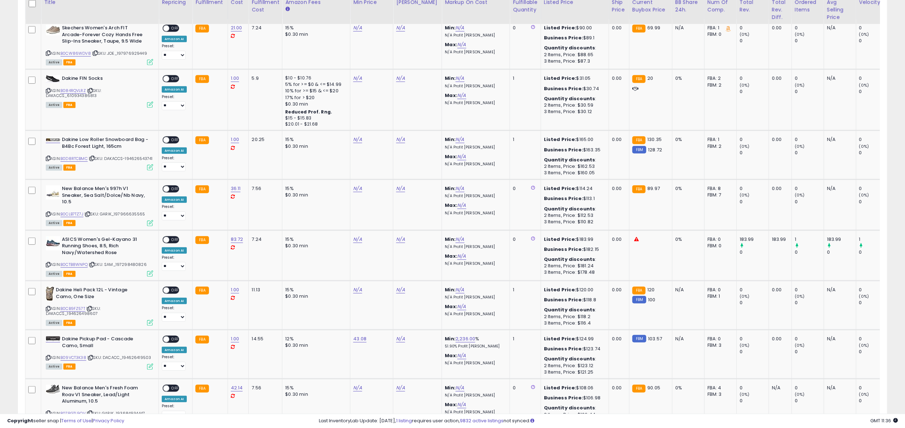
scroll to position [351, 0]
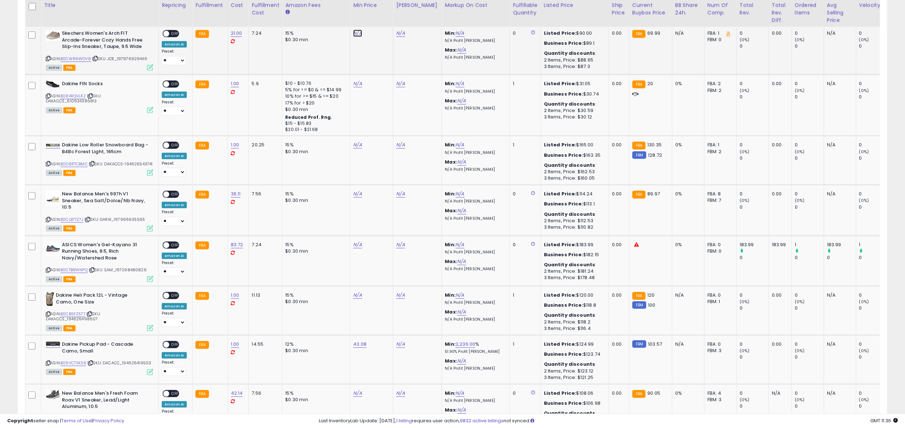
click at [358, 34] on link "N/A" at bounding box center [357, 33] width 9 height 7
type input "*****"
click button "submit" at bounding box center [376, 15] width 12 height 11
click at [88, 58] on link "B0CW86WDV8" at bounding box center [75, 59] width 30 height 6
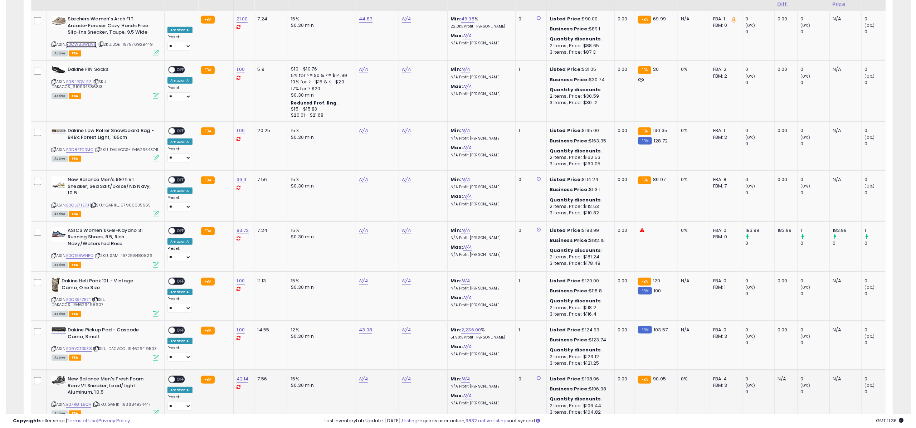
scroll to position [343, 0]
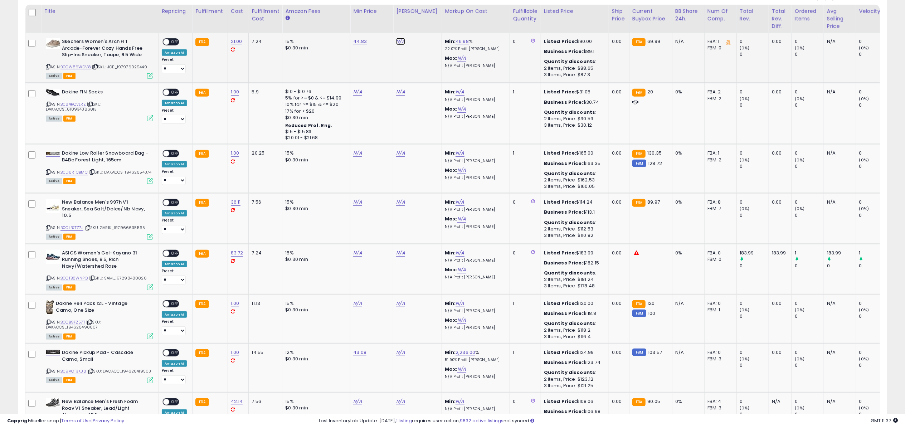
click at [398, 40] on link "N/A" at bounding box center [400, 41] width 9 height 7
type input "*****"
click button "submit" at bounding box center [419, 23] width 12 height 11
click at [167, 42] on span at bounding box center [166, 42] width 6 height 6
click at [150, 73] on div "ASIN: B0CW86WDV8 | SKU: JOE_197976929449 Active FBA" at bounding box center [99, 58] width 107 height 40
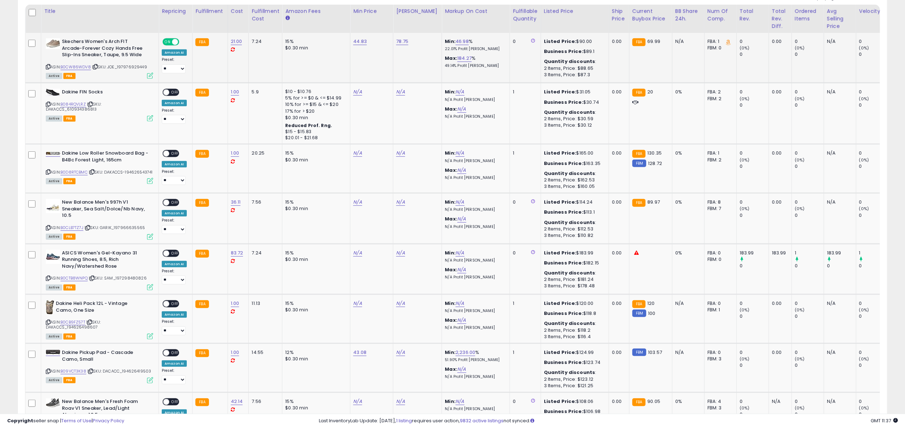
click at [150, 75] on icon at bounding box center [150, 76] width 6 height 6
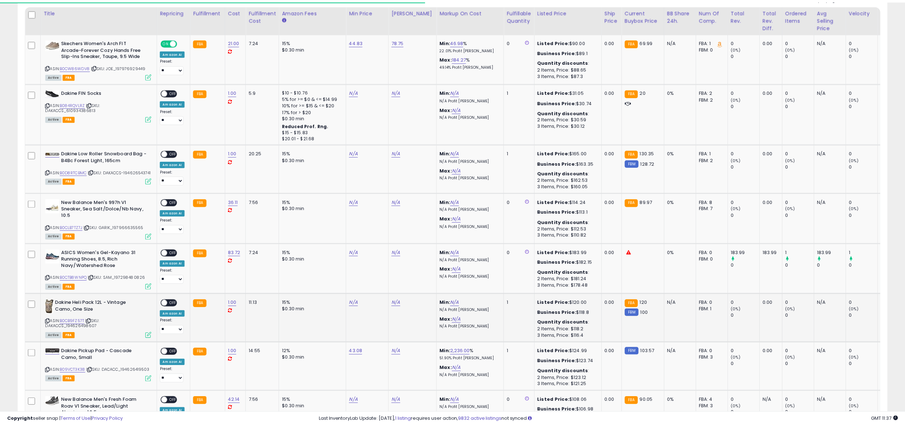
scroll to position [357839, 357481]
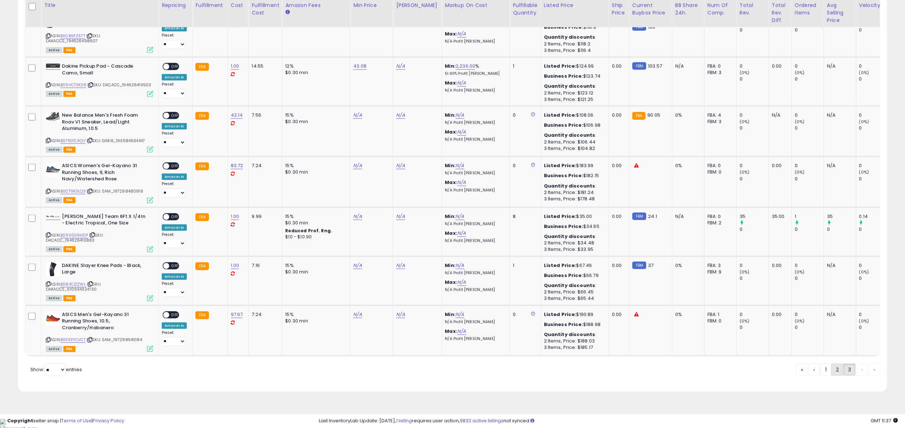
click at [836, 376] on link "2" at bounding box center [838, 370] width 12 height 12
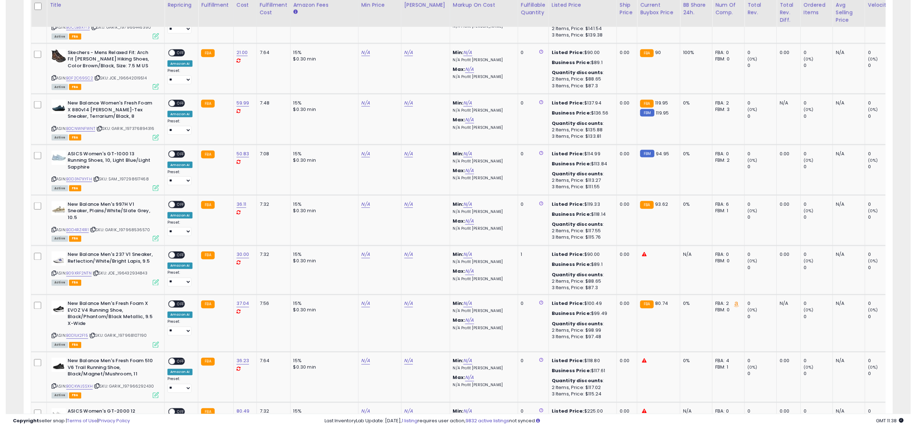
scroll to position [1131, 0]
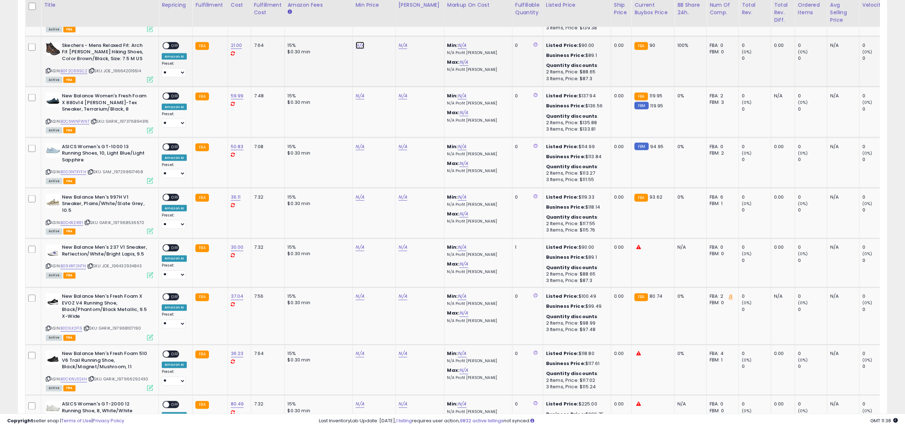
click at [361, 42] on link "N/A" at bounding box center [360, 45] width 9 height 7
type input "*****"
click button "submit" at bounding box center [378, 12] width 12 height 11
click at [78, 68] on link "B0F2C69SC2" at bounding box center [73, 71] width 27 height 6
click at [401, 36] on td "N/A" at bounding box center [420, 61] width 49 height 50
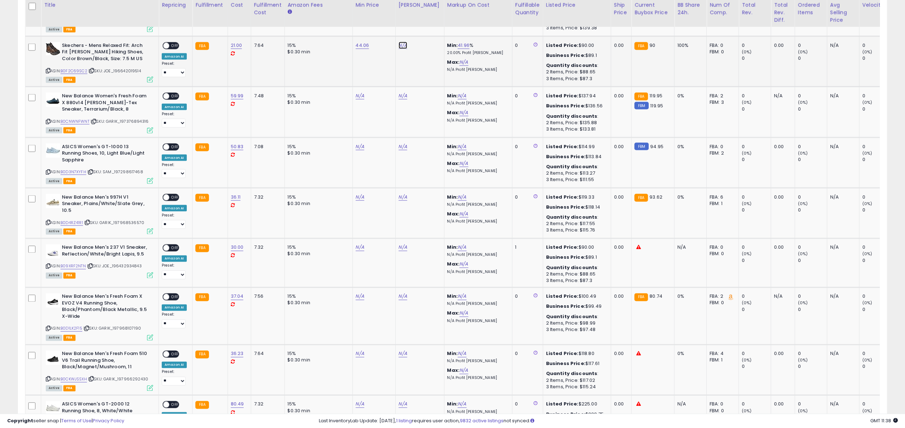
click at [403, 42] on link "N/A" at bounding box center [403, 45] width 9 height 7
type input "****"
click button "submit" at bounding box center [421, 12] width 12 height 11
click at [173, 43] on span "OFF" at bounding box center [174, 46] width 11 height 6
click at [152, 77] on icon at bounding box center [150, 80] width 6 height 6
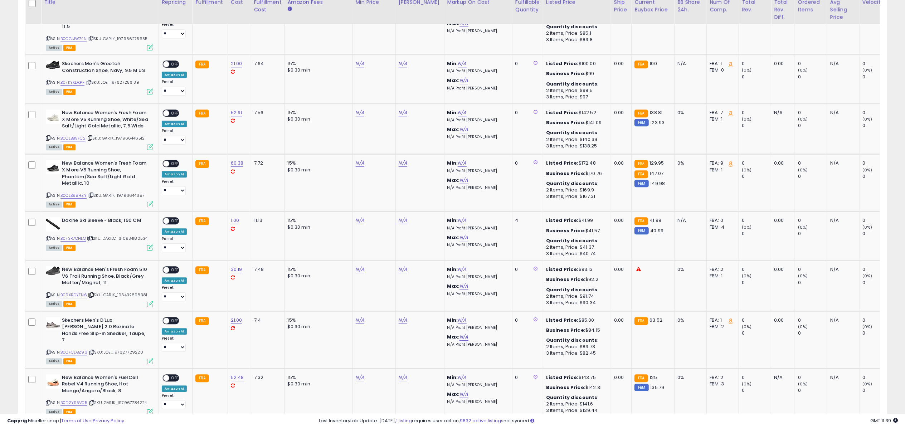
scroll to position [1985, 0]
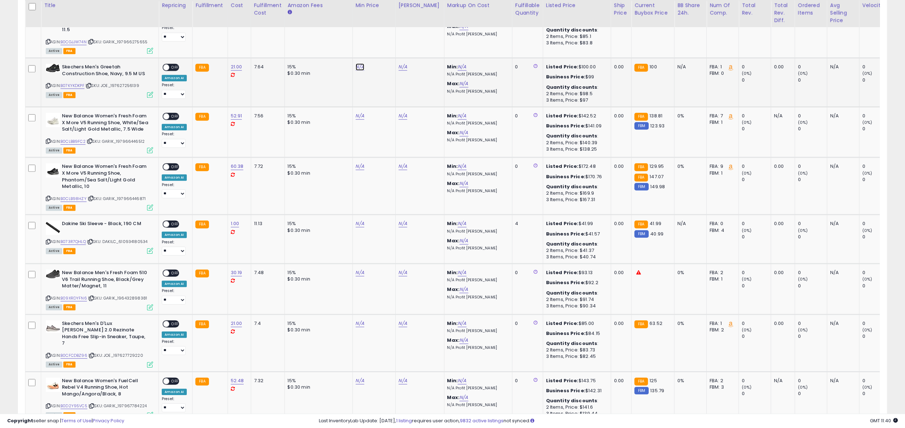
click at [357, 63] on link "N/A" at bounding box center [360, 66] width 9 height 7
type input "*****"
click button "submit" at bounding box center [378, 16] width 12 height 11
click at [79, 83] on link "B07KYKDKPF" at bounding box center [72, 86] width 24 height 6
click at [399, 63] on link "N/A" at bounding box center [403, 66] width 9 height 7
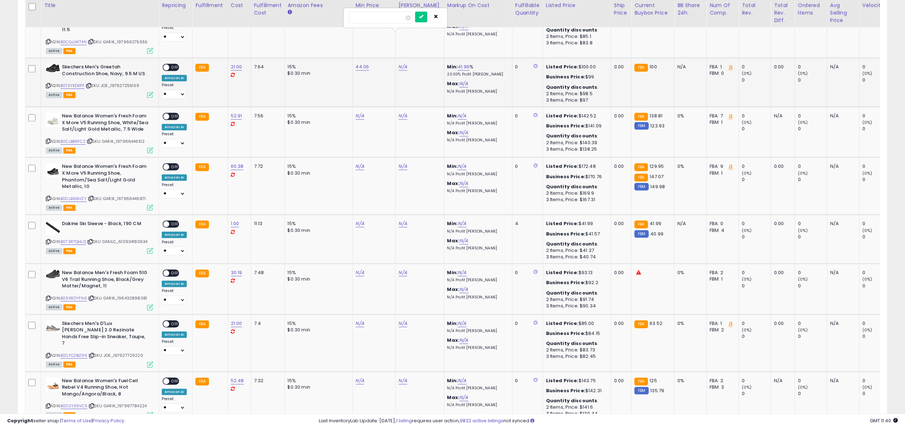
type input "***"
click button "submit" at bounding box center [421, 16] width 12 height 11
click at [175, 64] on span "OFF" at bounding box center [174, 67] width 11 height 6
click at [151, 92] on icon at bounding box center [150, 95] width 6 height 6
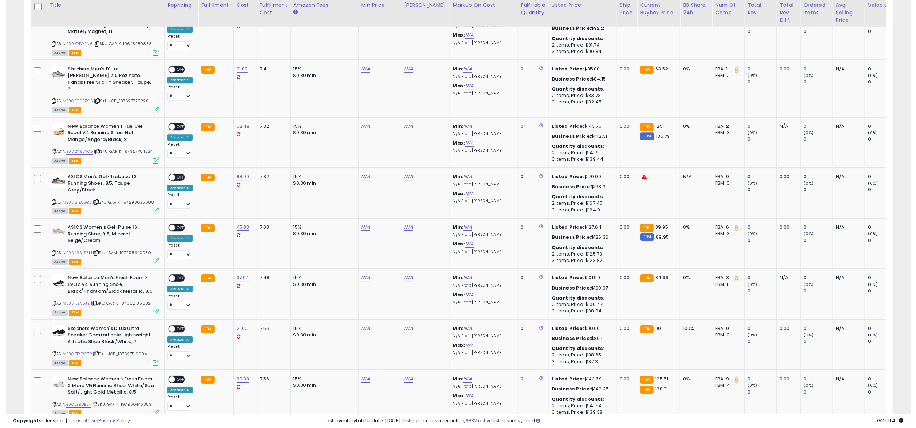
scroll to position [2247, 0]
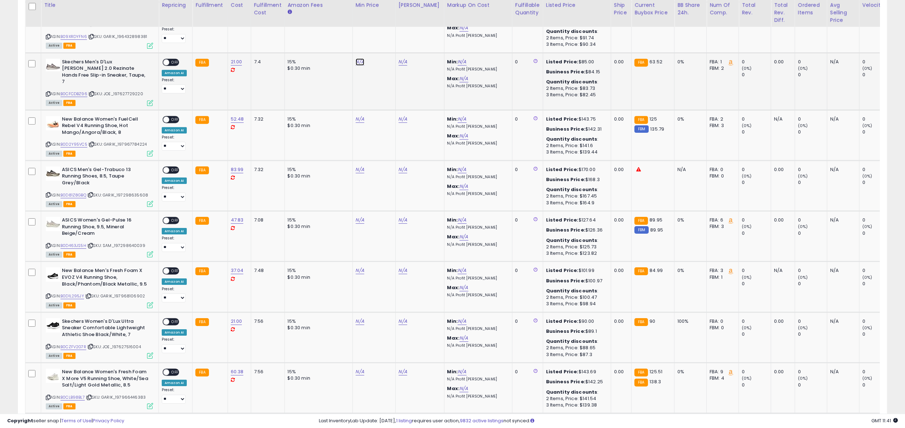
click at [359, 58] on link "N/A" at bounding box center [360, 61] width 9 height 7
type input "*****"
click button "submit" at bounding box center [378, 11] width 12 height 11
click at [71, 91] on link "B0CFCDBZ96" at bounding box center [73, 94] width 27 height 6
click at [359, 318] on link "N/A" at bounding box center [360, 321] width 9 height 7
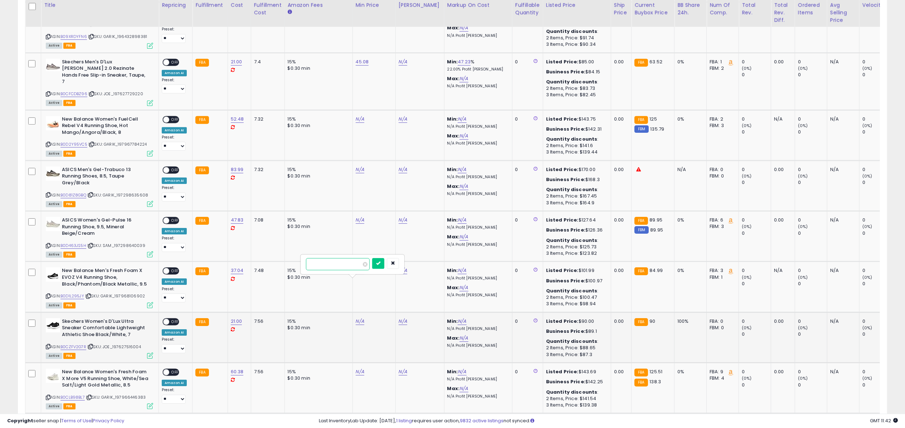
type input "*****"
click button "submit" at bounding box center [378, 263] width 12 height 11
click at [83, 344] on link "B0CZFV2G7R" at bounding box center [73, 347] width 26 height 6
click at [400, 58] on link "N/A" at bounding box center [403, 61] width 9 height 7
type input "*****"
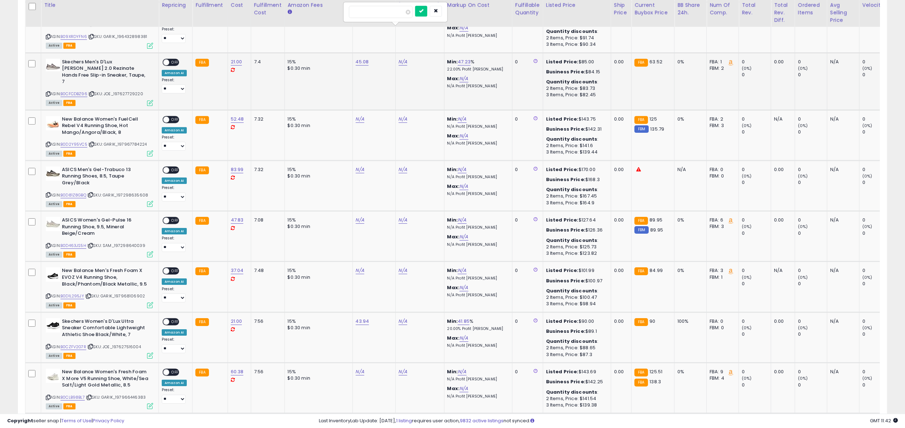
click button "submit" at bounding box center [421, 11] width 12 height 11
click at [400, 58] on link "86.24" at bounding box center [405, 61] width 13 height 7
type input "*****"
click button "submit" at bounding box center [423, 11] width 12 height 11
click at [166, 59] on span at bounding box center [166, 62] width 6 height 6
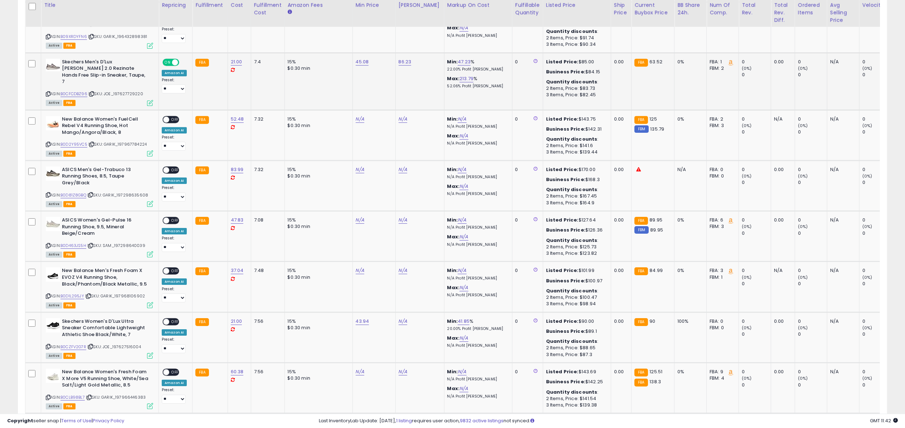
click at [147, 100] on icon at bounding box center [150, 103] width 6 height 6
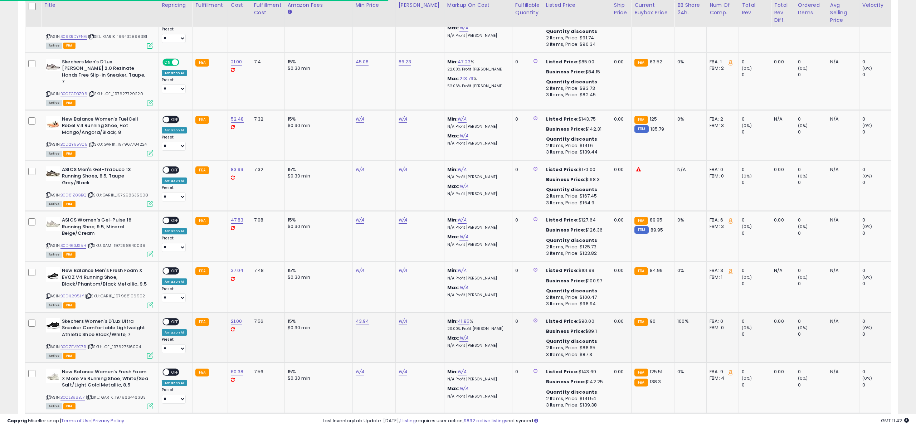
scroll to position [357839, 357481]
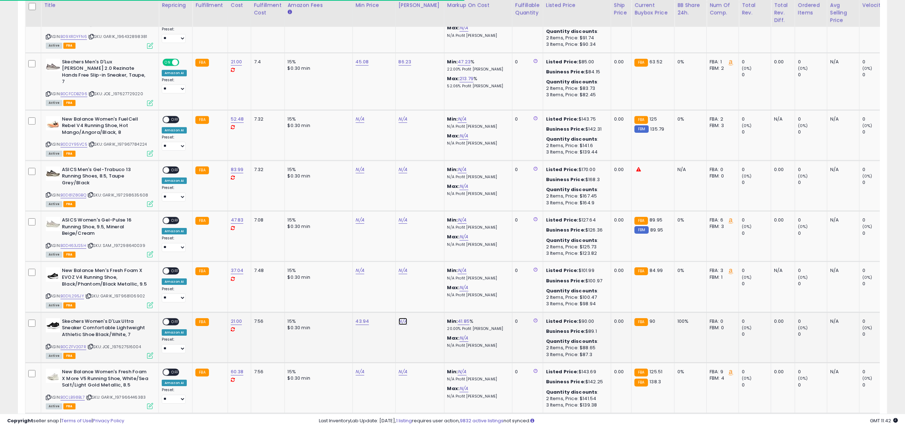
click at [400, 318] on link "N/A" at bounding box center [403, 321] width 9 height 7
type input "****"
click button "submit" at bounding box center [421, 263] width 12 height 11
click at [166, 319] on span at bounding box center [166, 322] width 6 height 6
click at [152, 318] on div "ASIN: B0CZFV2G7R | SKU: JOE_197627516004 Active FBA" at bounding box center [99, 338] width 107 height 40
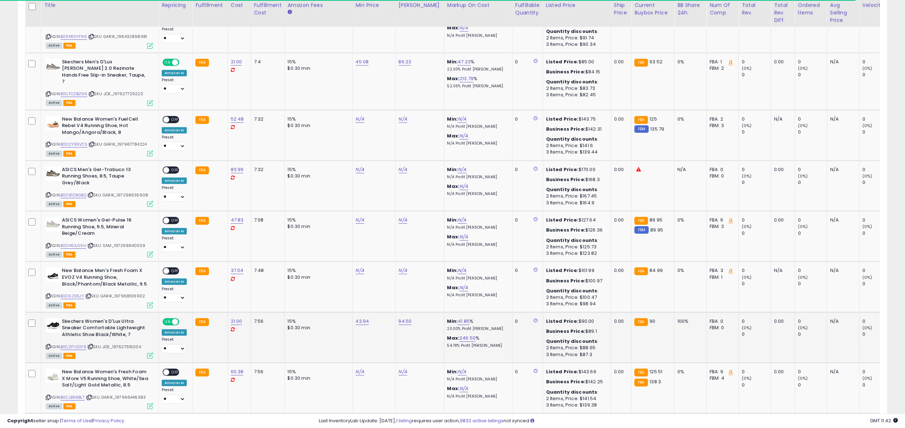
click at [150, 353] on icon at bounding box center [150, 356] width 6 height 6
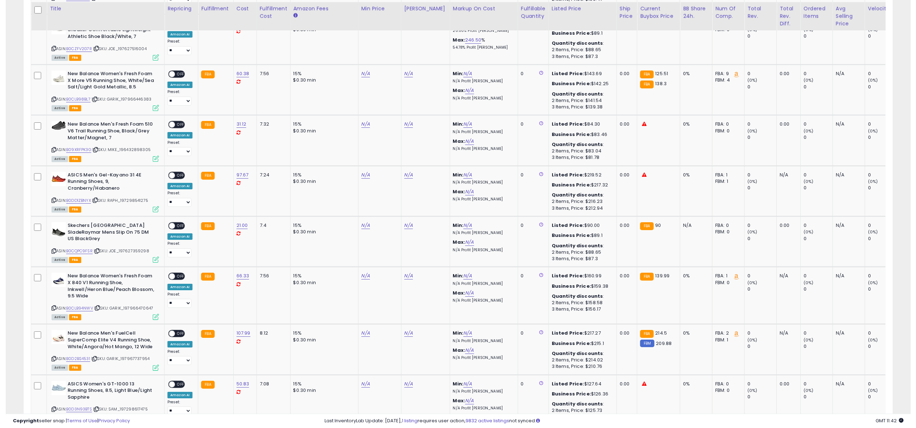
scroll to position [2548, 0]
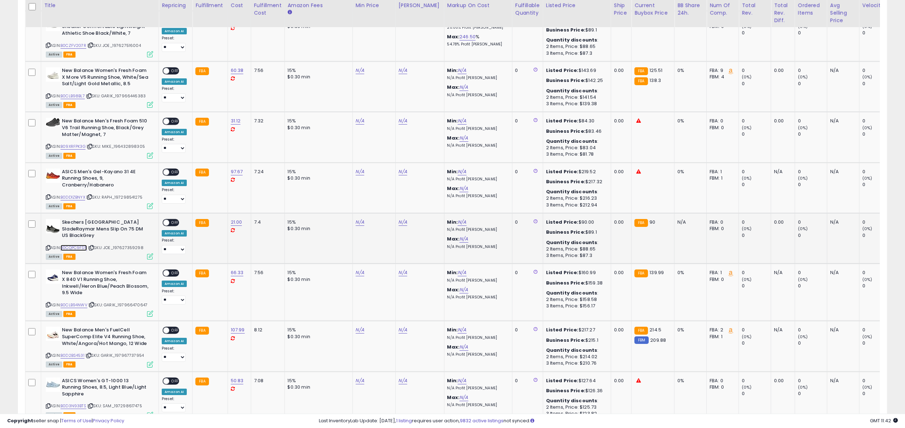
click at [71, 245] on link "B0CQPC9FSR" at bounding box center [73, 248] width 26 height 6
click at [76, 245] on link "B0CQPC9FSR" at bounding box center [73, 248] width 26 height 6
click at [358, 219] on link "N/A" at bounding box center [360, 222] width 9 height 7
type input "*****"
click button "submit" at bounding box center [378, 164] width 12 height 11
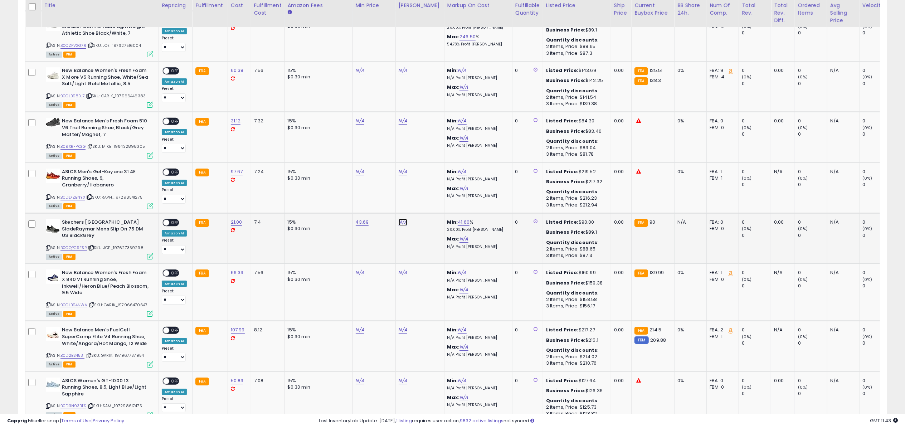
click at [403, 219] on link "N/A" at bounding box center [403, 222] width 9 height 7
type input "****"
click button "submit" at bounding box center [421, 164] width 12 height 11
click at [178, 220] on span "OFF" at bounding box center [174, 223] width 11 height 6
click at [147, 253] on icon at bounding box center [150, 256] width 6 height 6
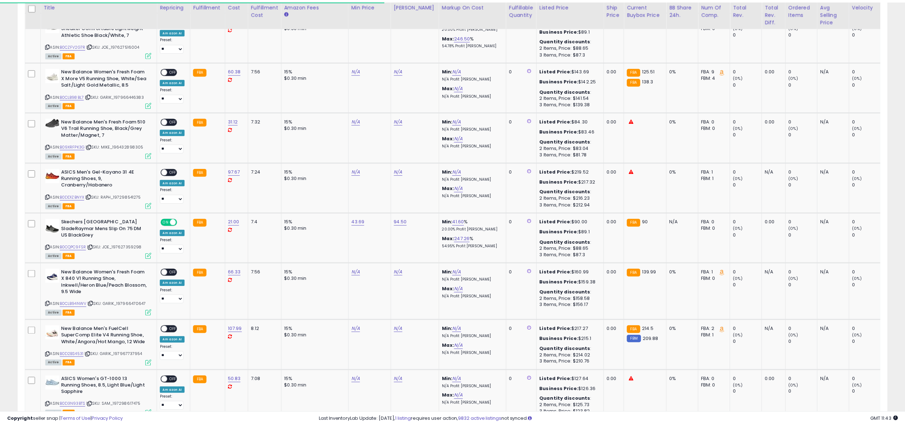
scroll to position [357839, 357481]
